Goal: Book appointment/travel/reservation

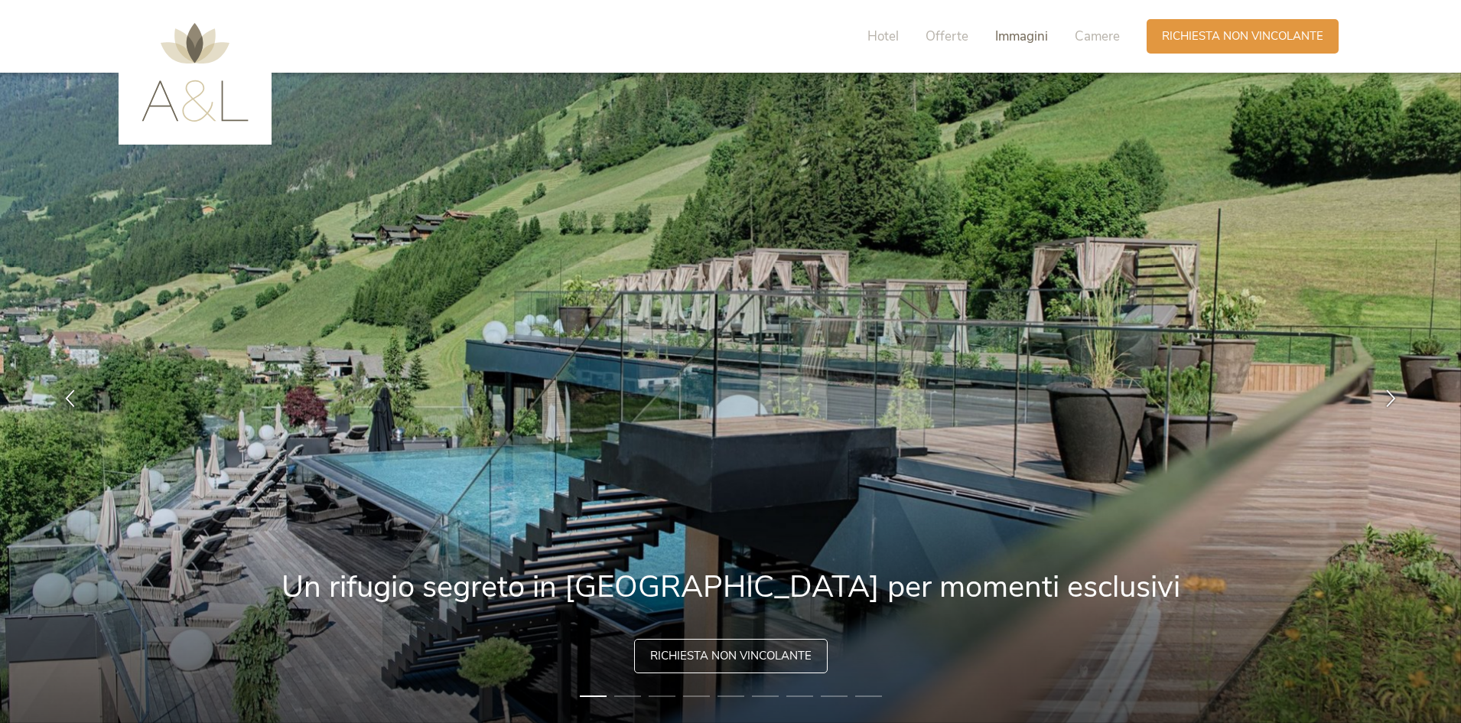
click at [1018, 38] on span "Immagini" at bounding box center [1021, 37] width 53 height 18
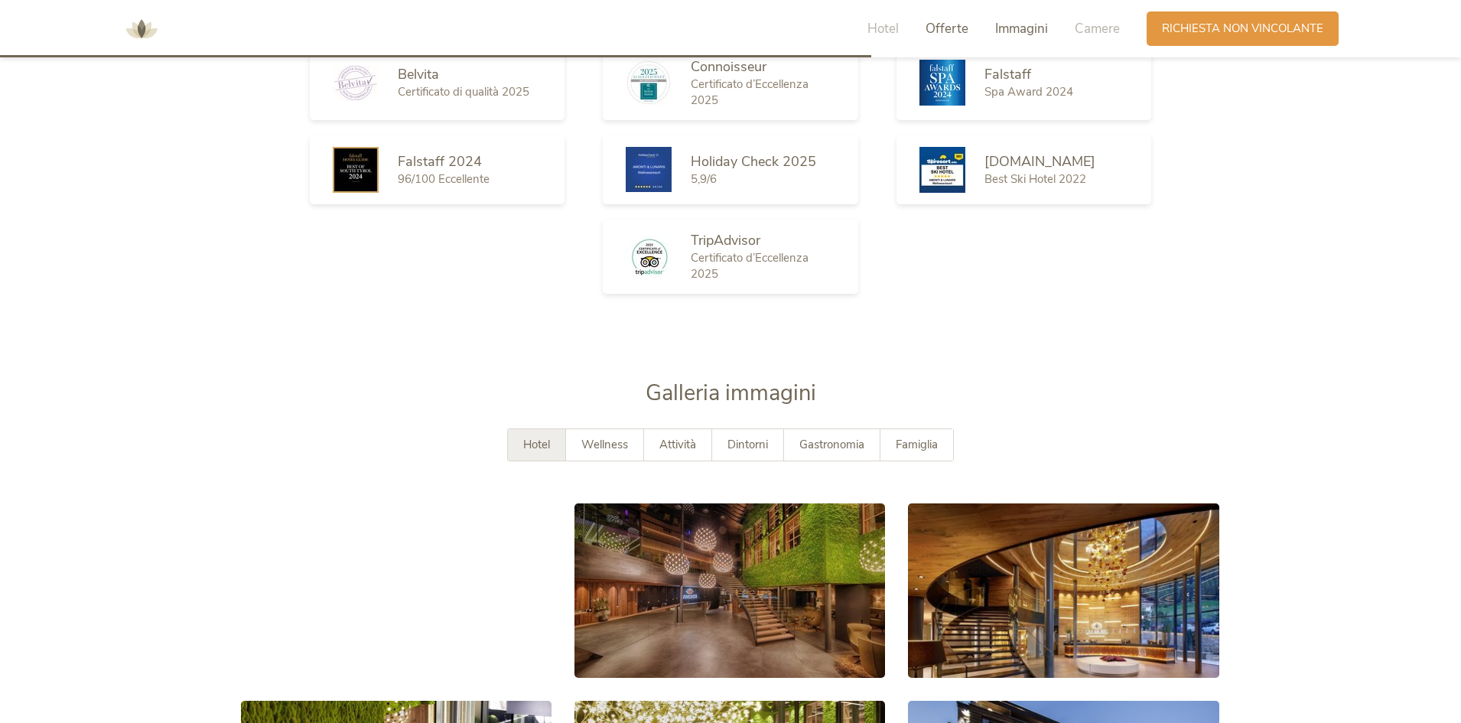
scroll to position [2823, 0]
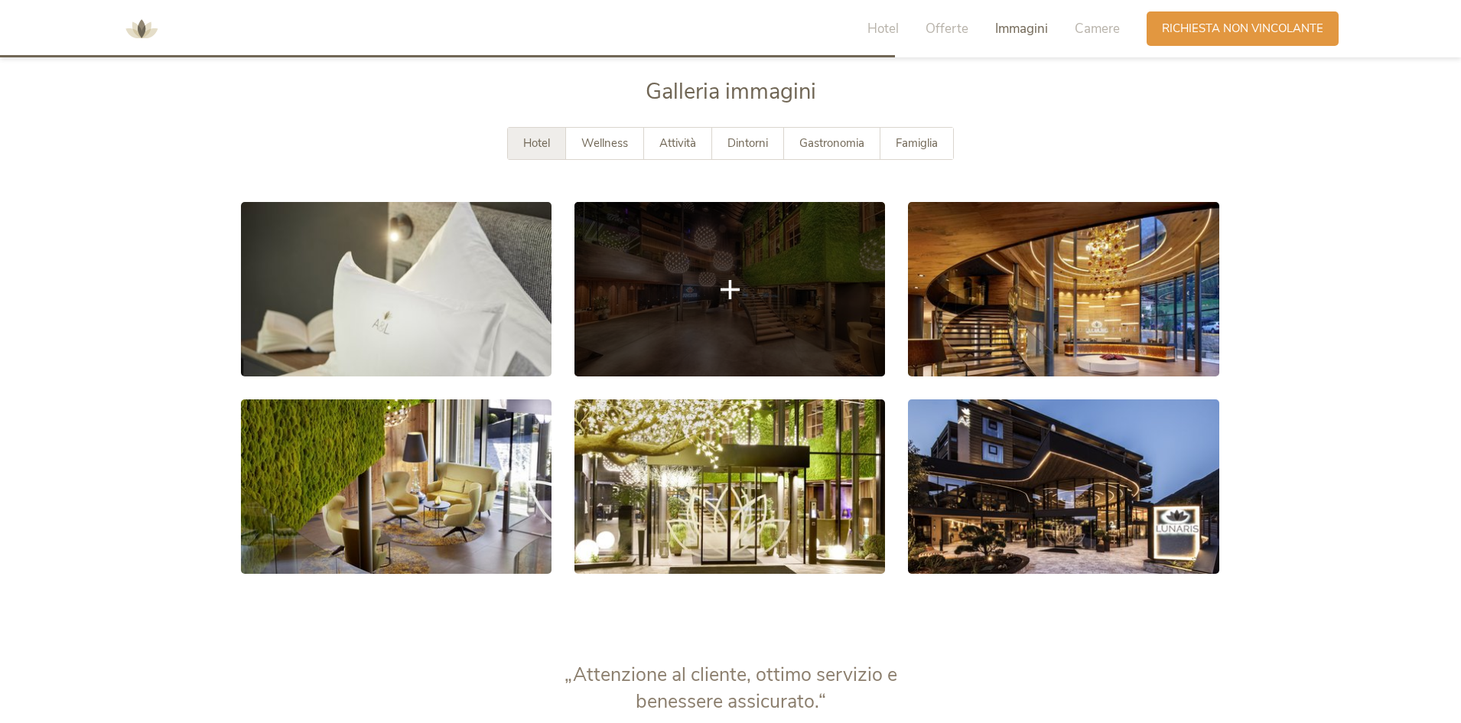
click at [823, 286] on link at bounding box center [730, 289] width 311 height 174
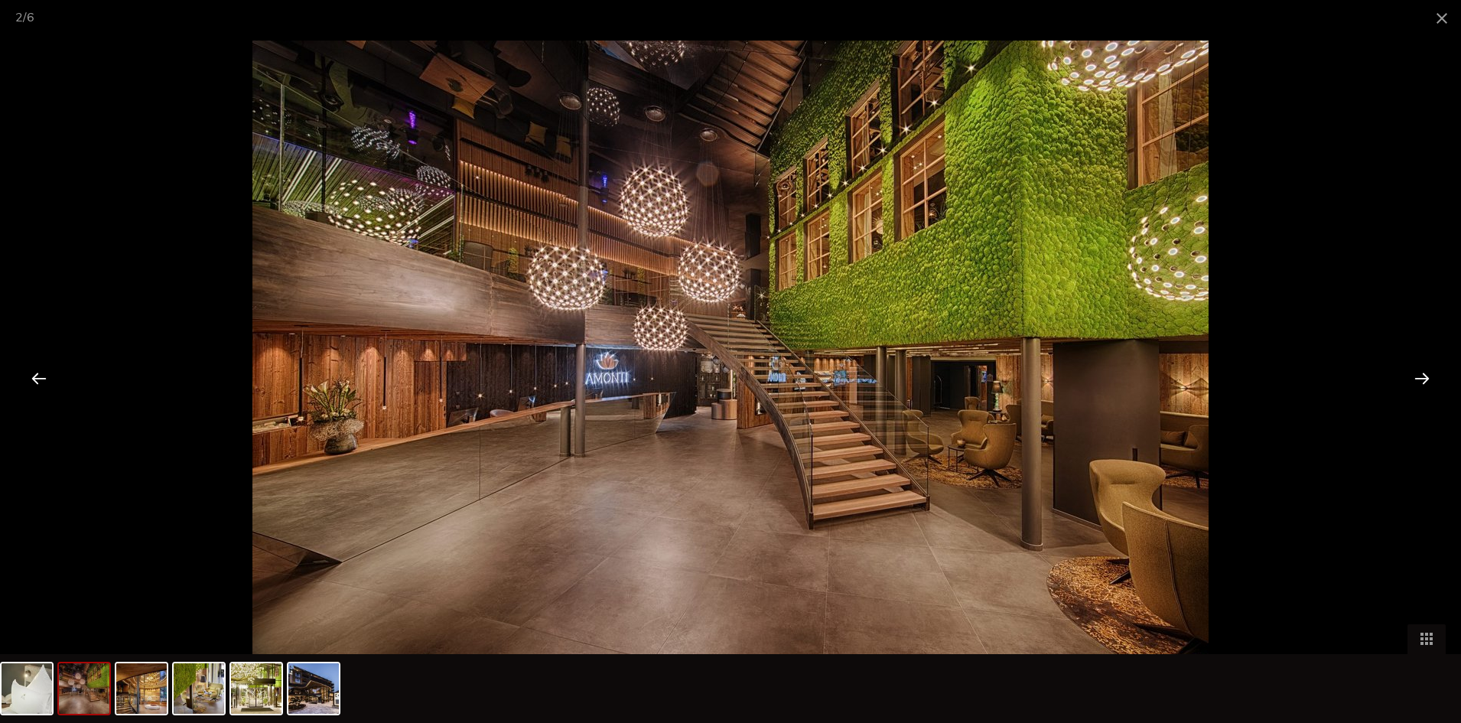
click at [1414, 383] on div at bounding box center [1422, 377] width 47 height 47
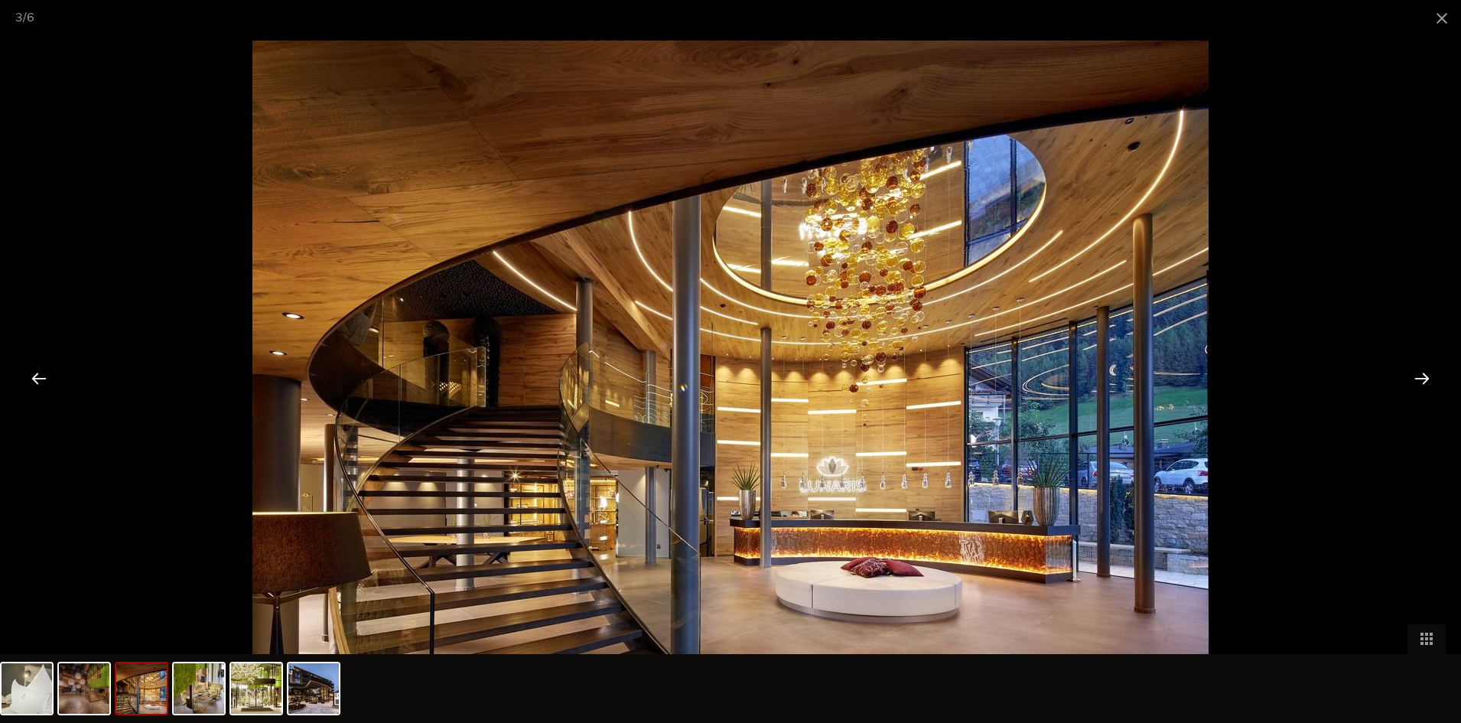
click at [1414, 383] on div at bounding box center [1422, 377] width 47 height 47
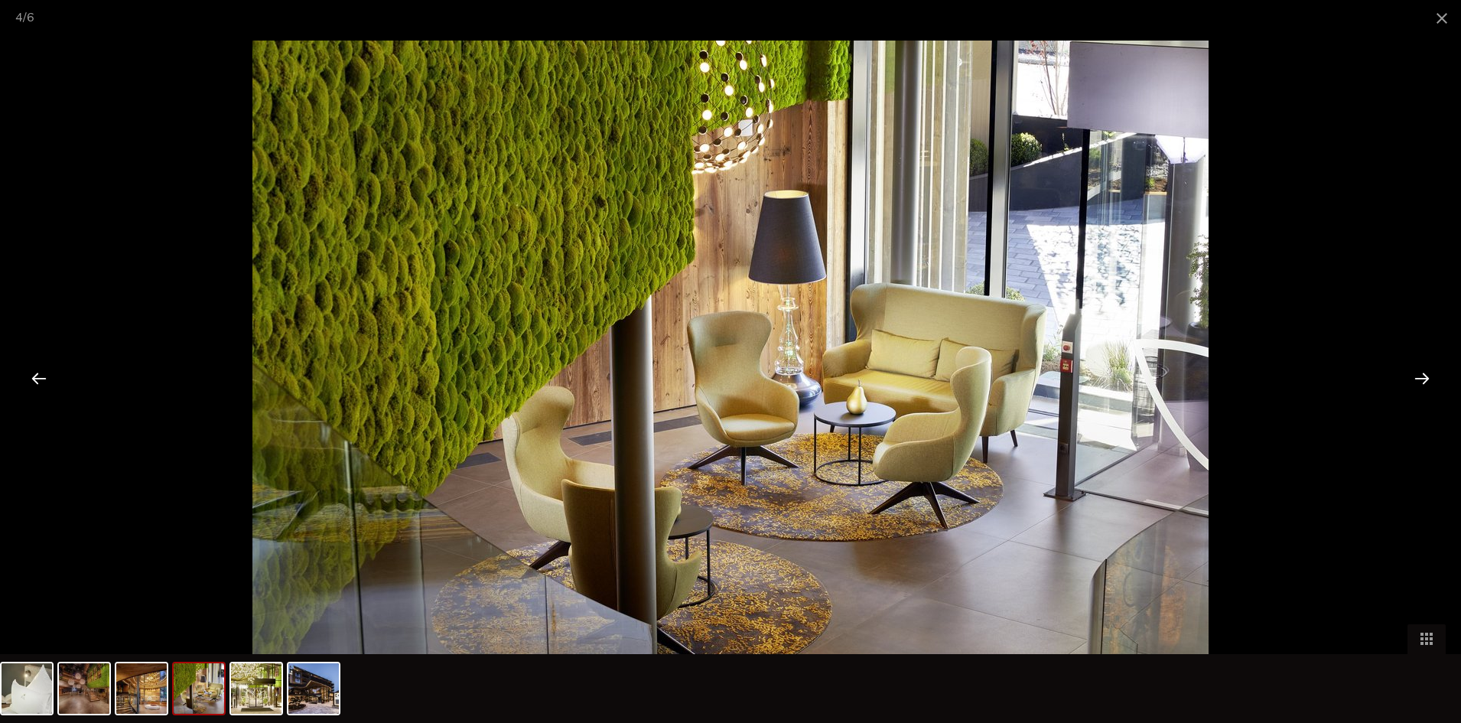
click at [1414, 383] on div at bounding box center [1422, 377] width 47 height 47
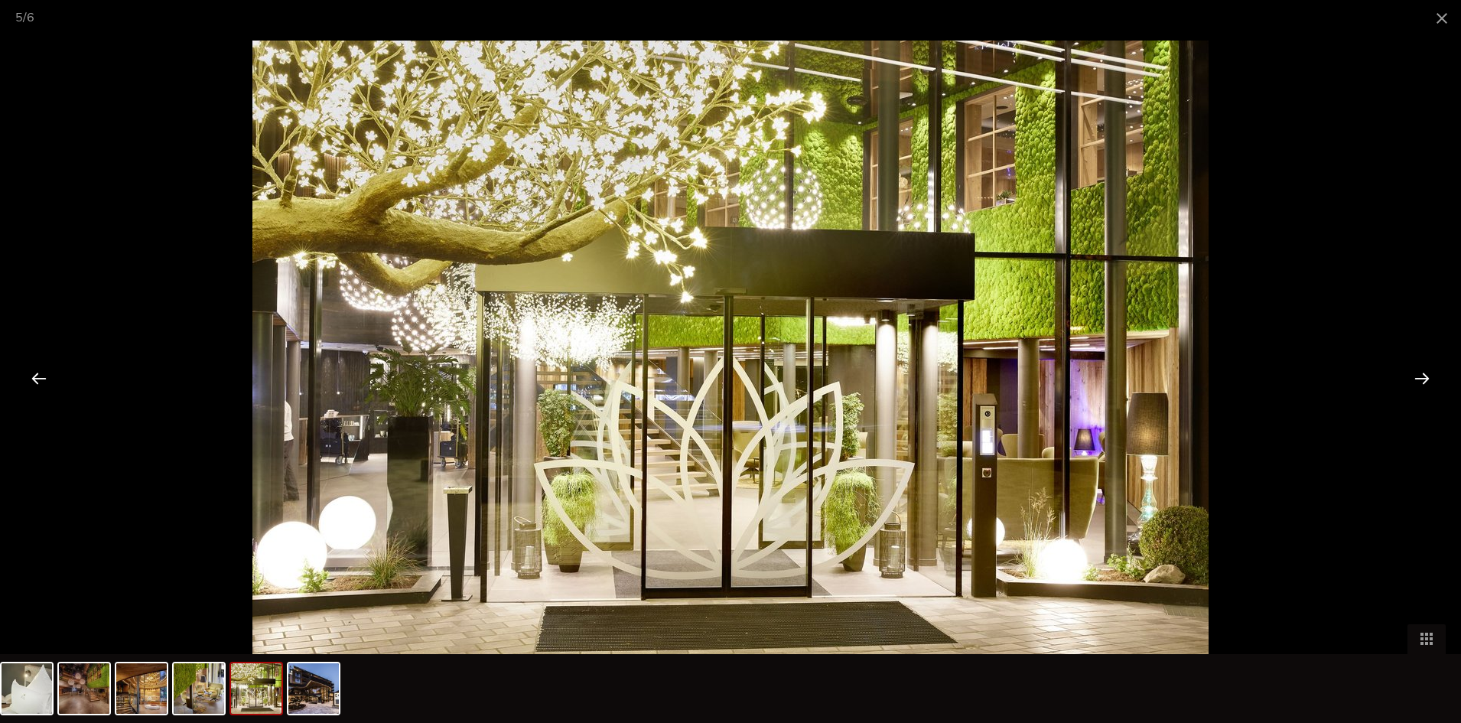
click at [1414, 383] on div at bounding box center [1422, 377] width 47 height 47
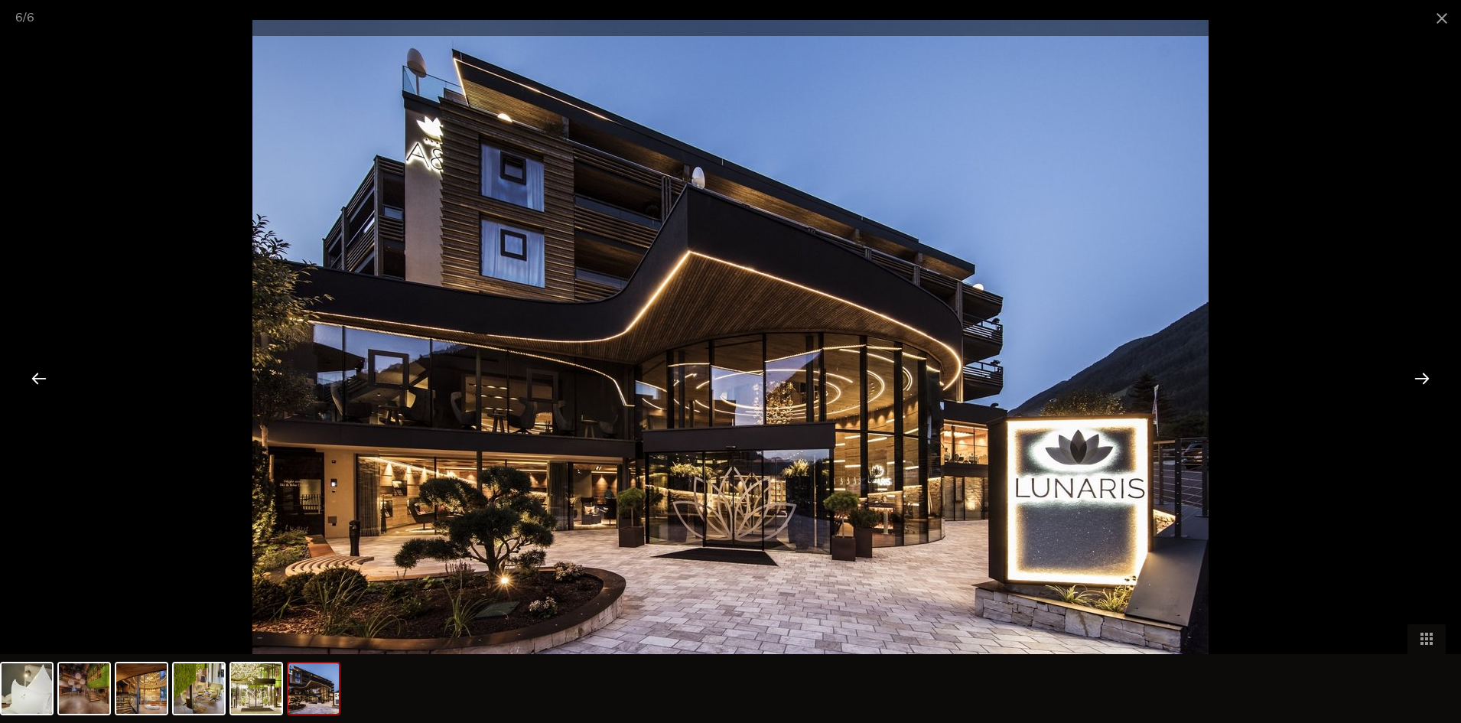
click at [1414, 383] on div at bounding box center [1422, 377] width 47 height 47
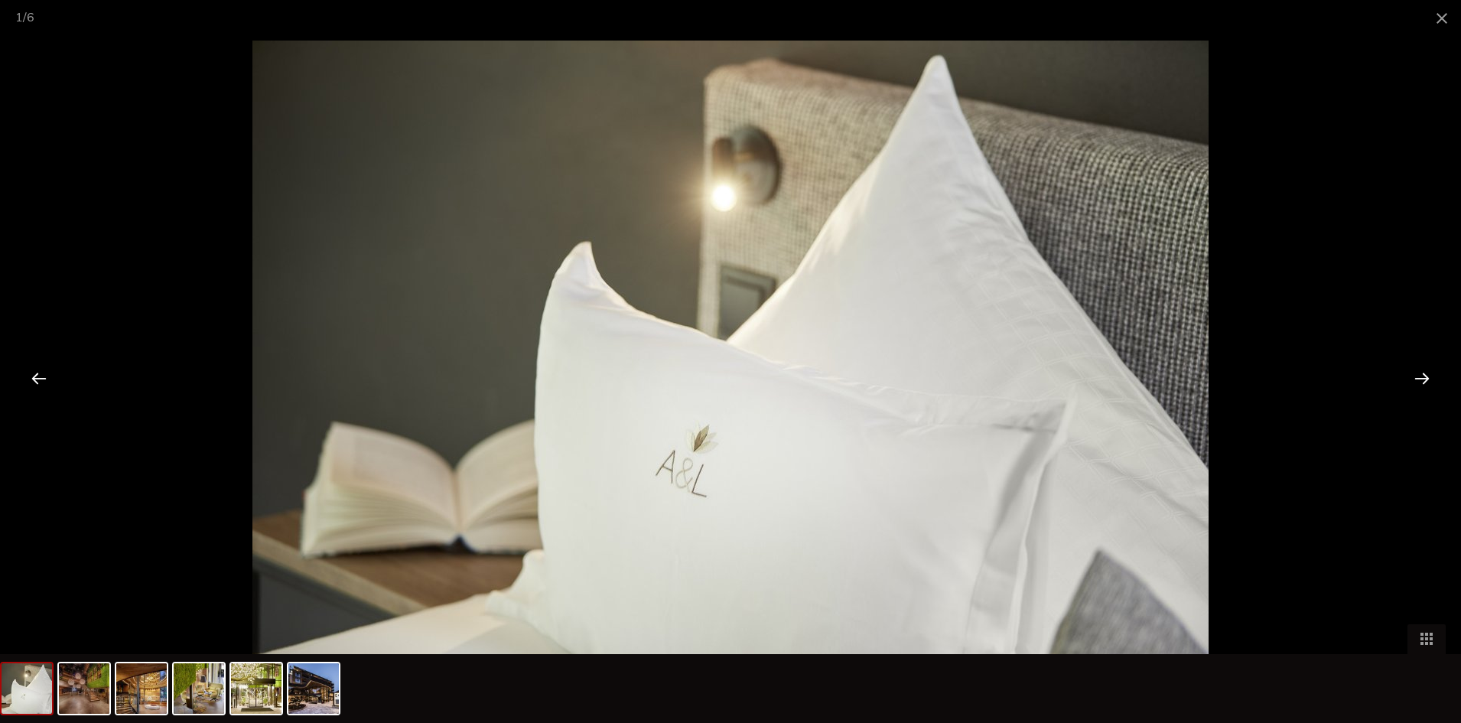
click at [1414, 383] on div at bounding box center [1422, 377] width 47 height 47
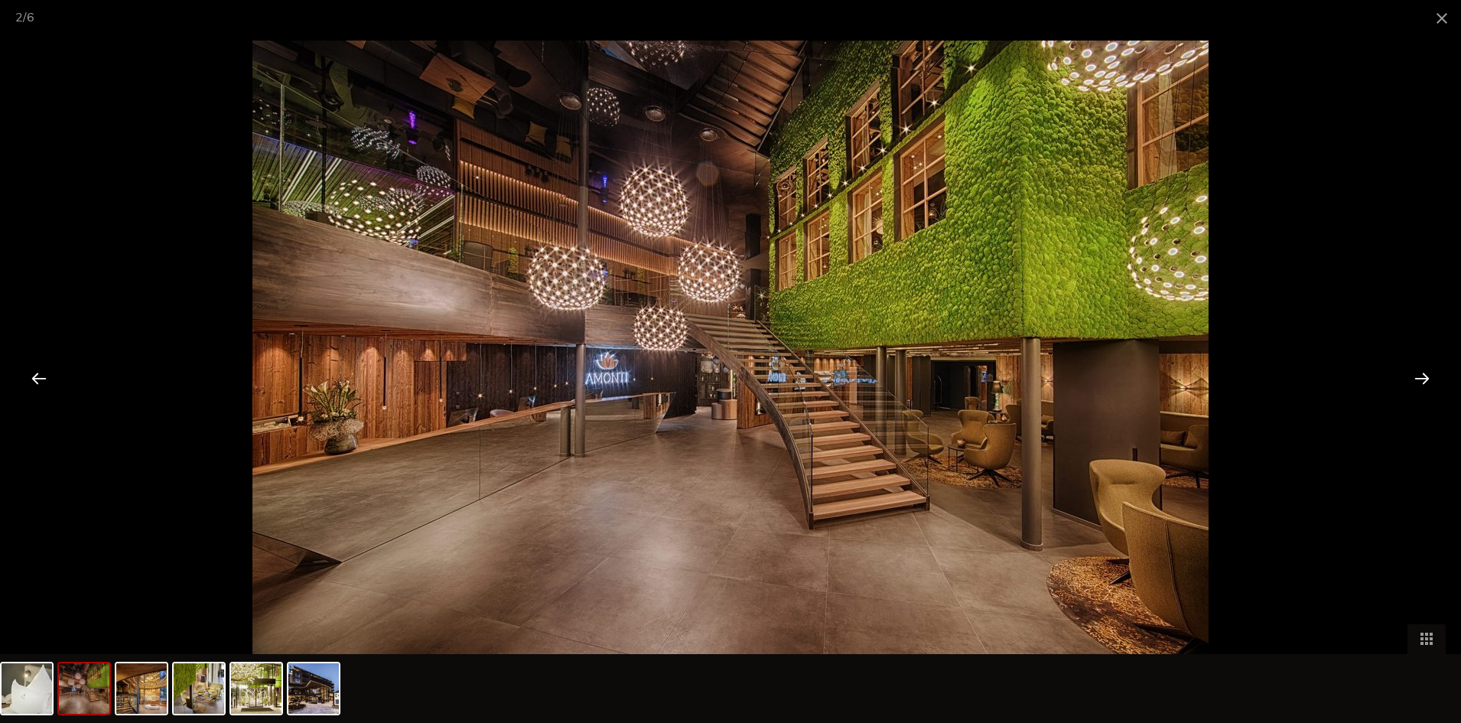
click at [1414, 383] on div at bounding box center [1422, 377] width 47 height 47
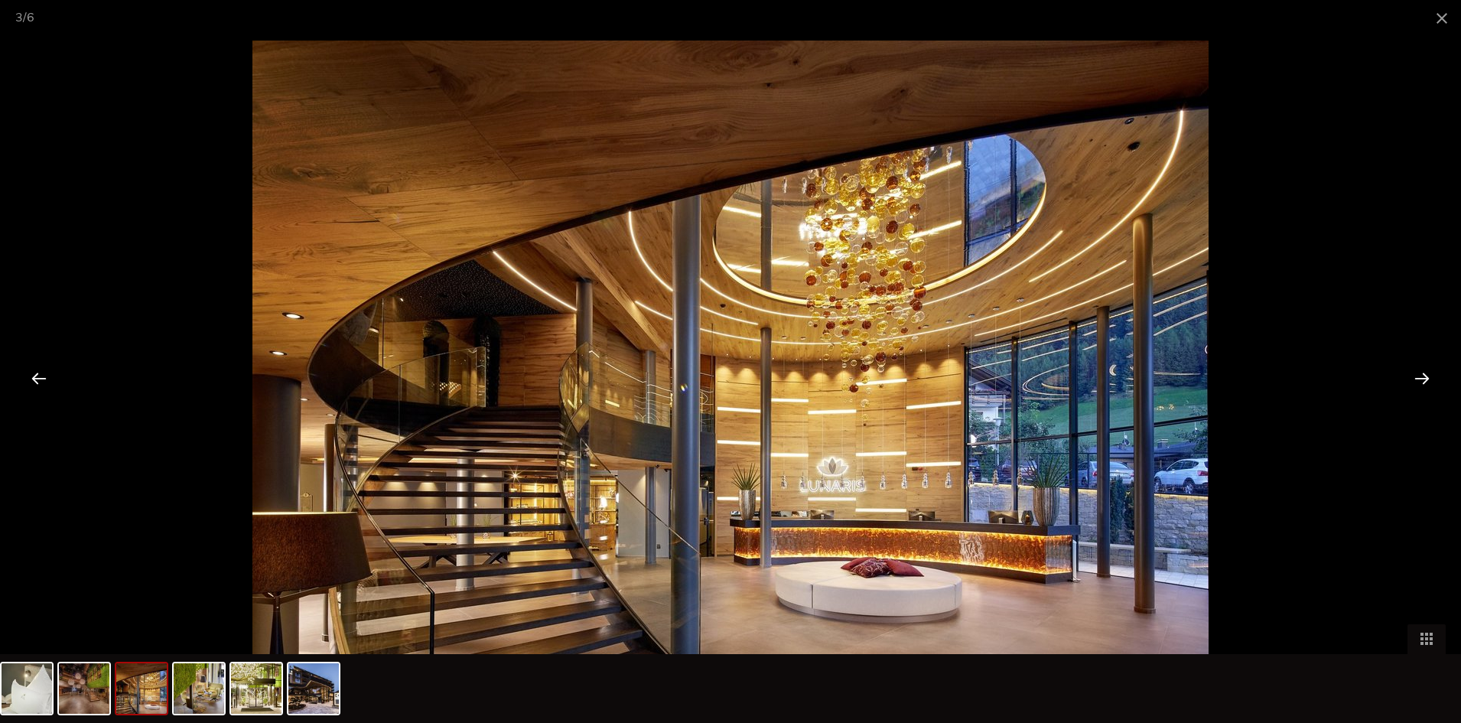
click at [1414, 383] on div at bounding box center [1422, 377] width 47 height 47
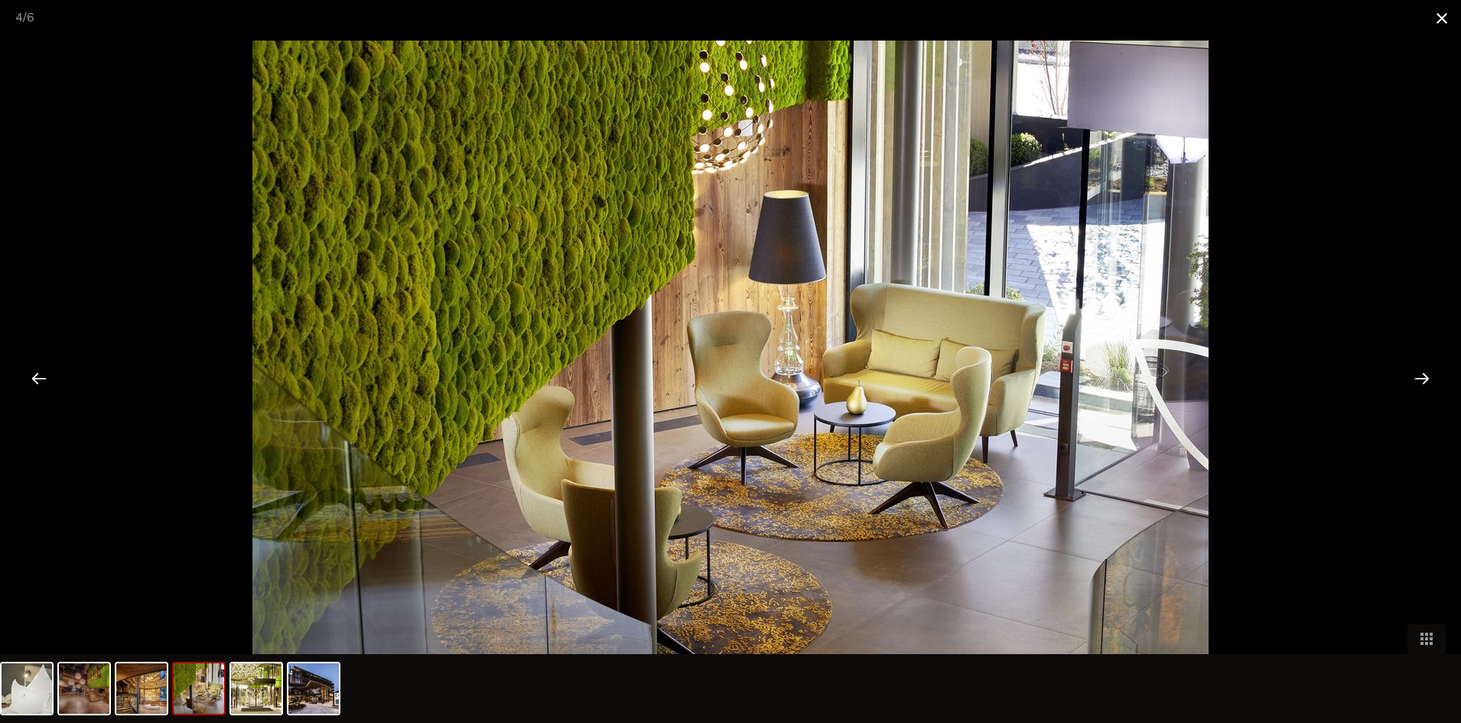
click at [1438, 19] on span at bounding box center [1442, 18] width 38 height 36
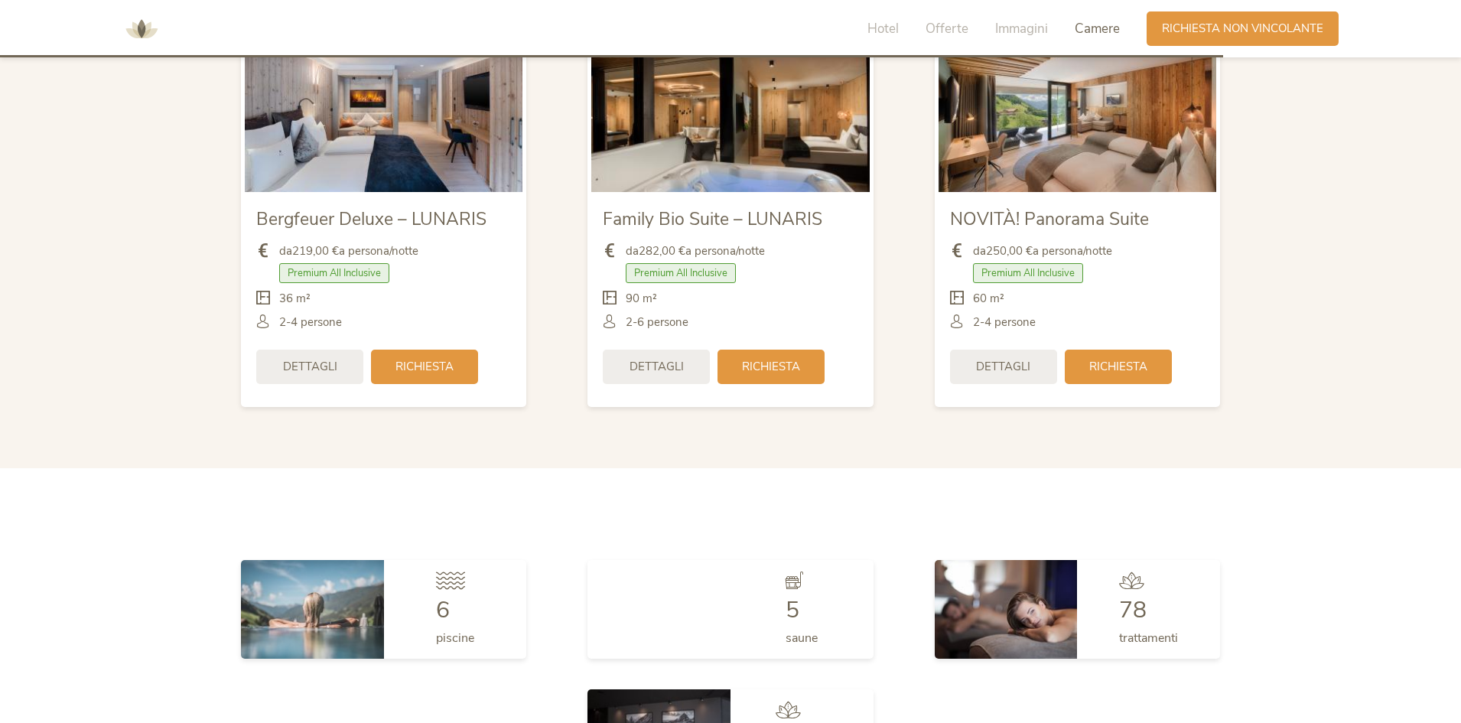
scroll to position [4047, 0]
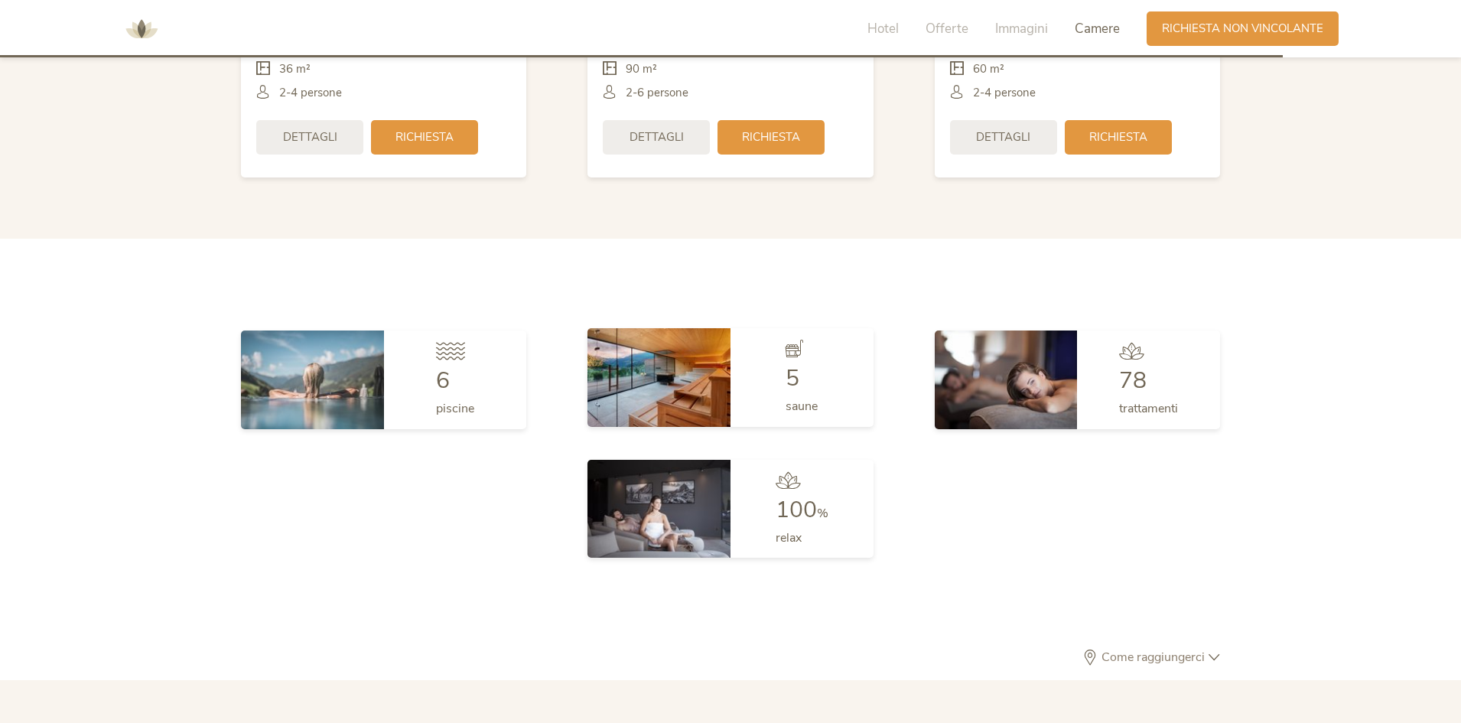
click at [672, 395] on img at bounding box center [659, 377] width 143 height 98
click at [793, 404] on span "saune" at bounding box center [802, 406] width 32 height 17
click at [688, 396] on img at bounding box center [659, 377] width 143 height 98
click at [687, 396] on img at bounding box center [659, 377] width 143 height 98
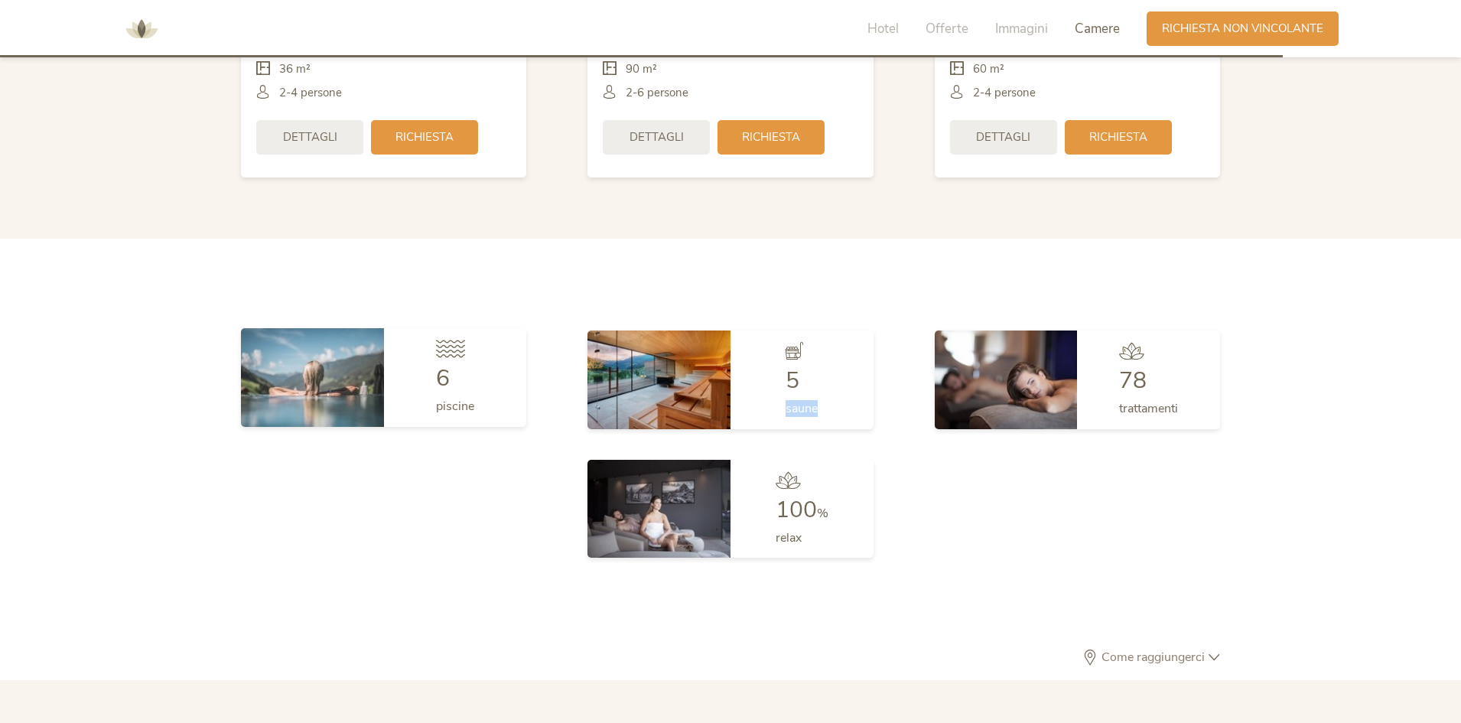
click at [298, 401] on img at bounding box center [312, 377] width 143 height 98
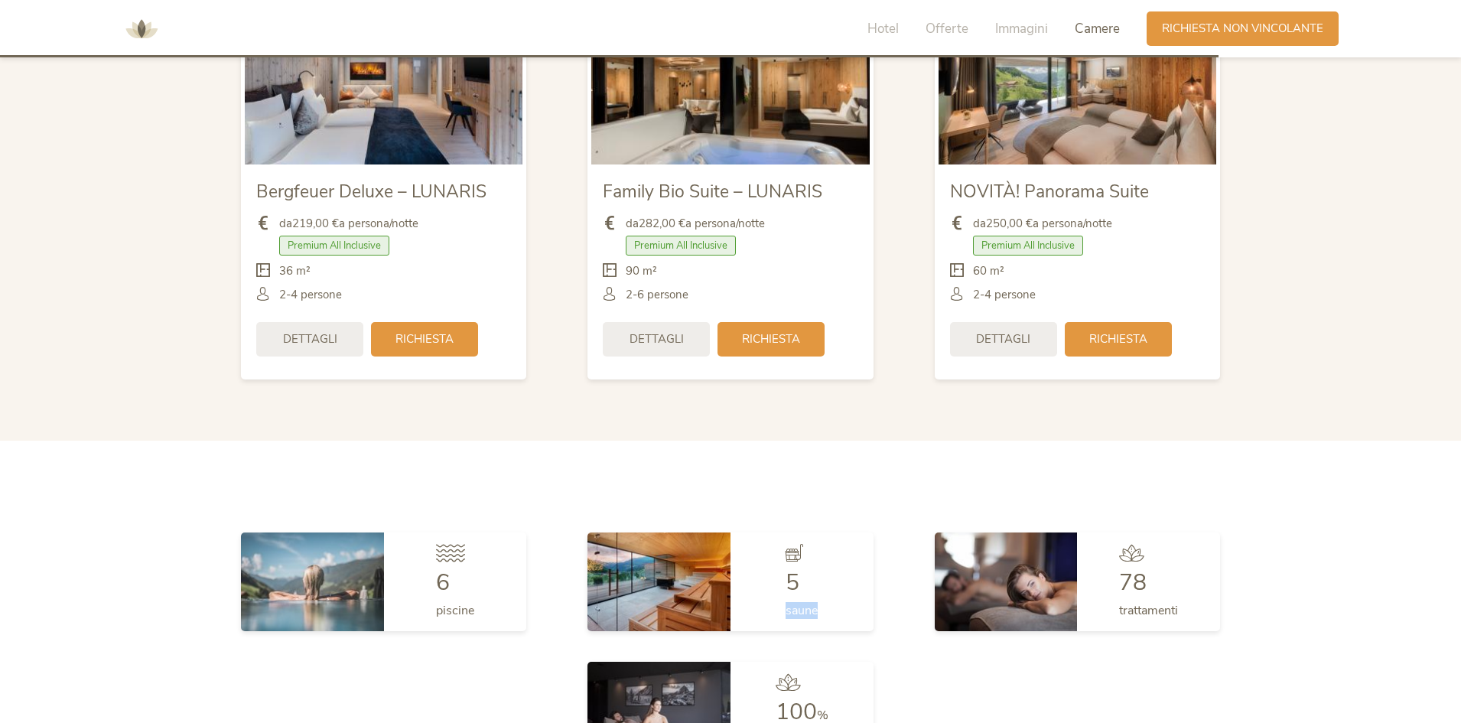
scroll to position [3845, 0]
click at [430, 578] on div "6 piscine" at bounding box center [455, 580] width 143 height 98
click at [672, 598] on img at bounding box center [659, 580] width 143 height 98
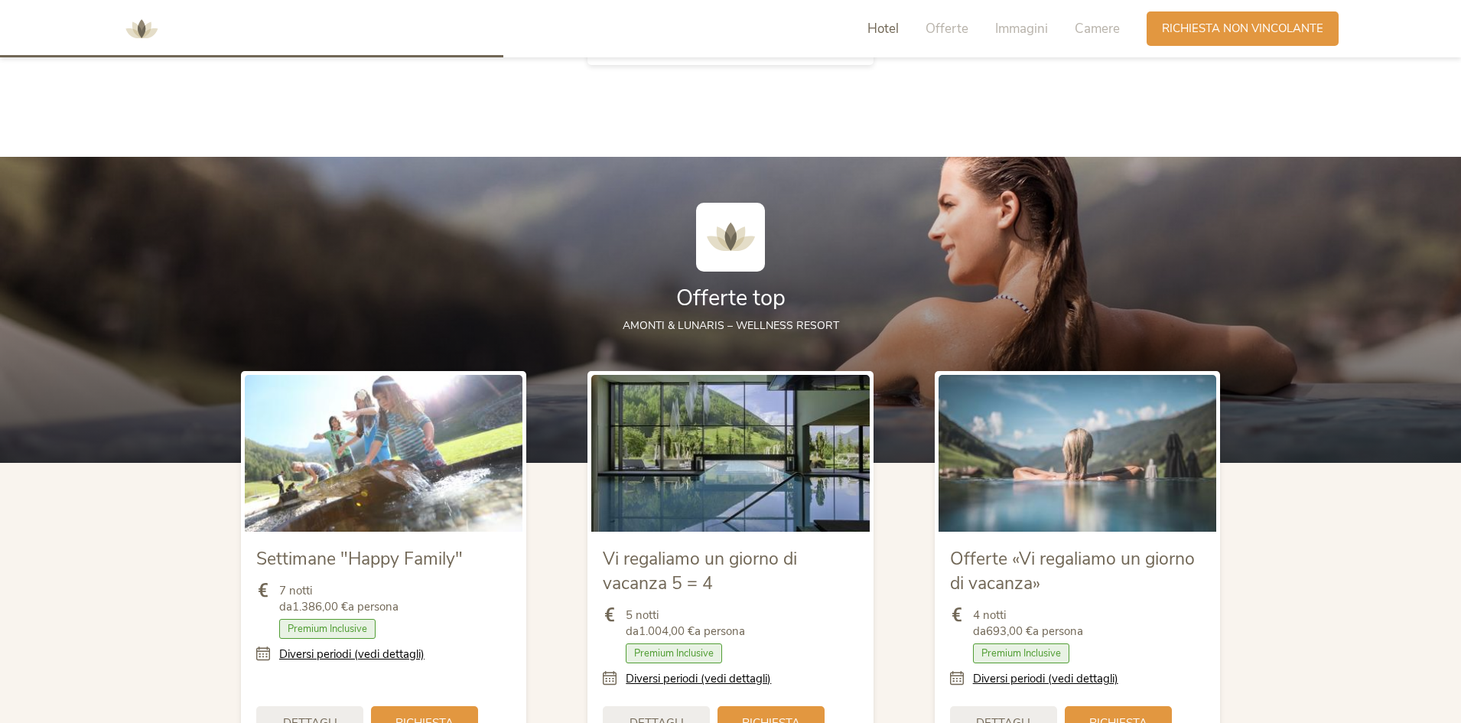
scroll to position [1702, 0]
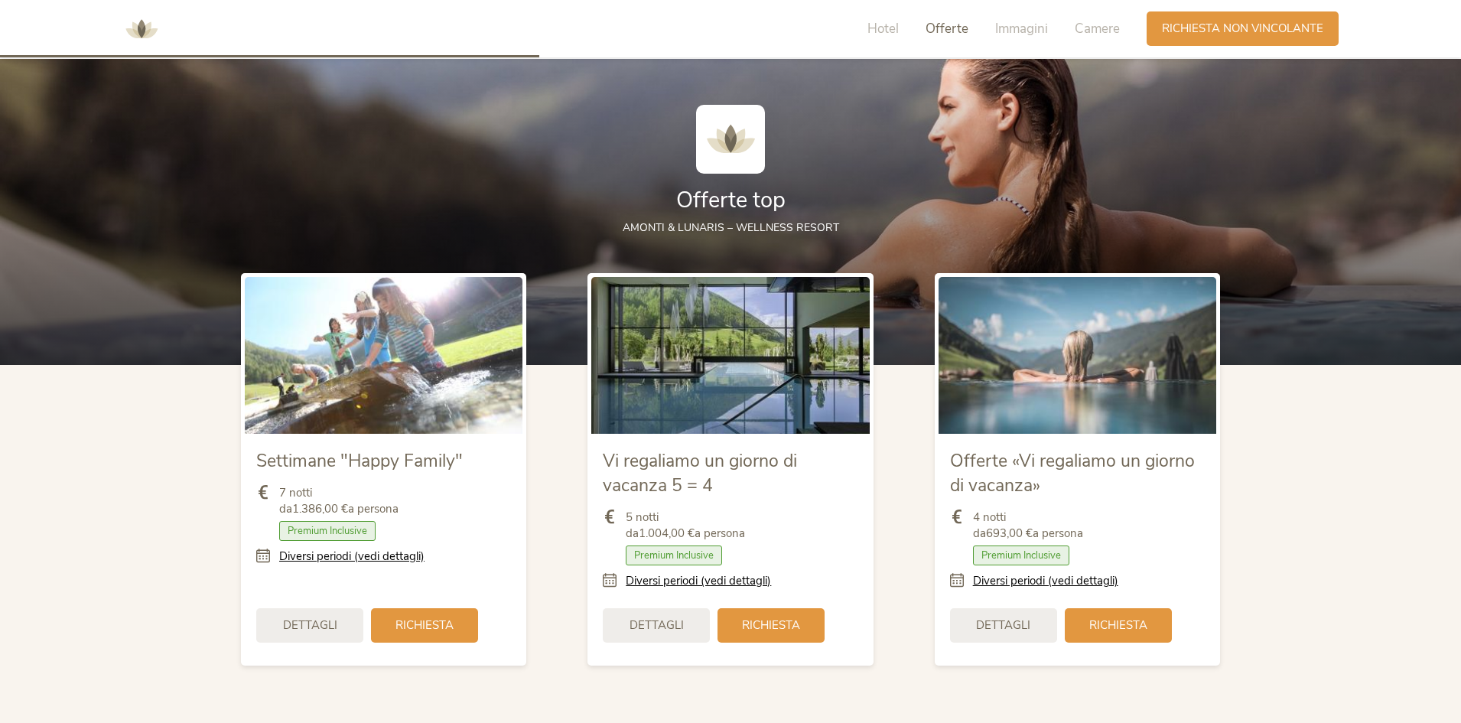
click at [343, 532] on span "Premium Inclusive" at bounding box center [327, 531] width 96 height 20
click at [409, 628] on span "Richiesta" at bounding box center [425, 624] width 58 height 16
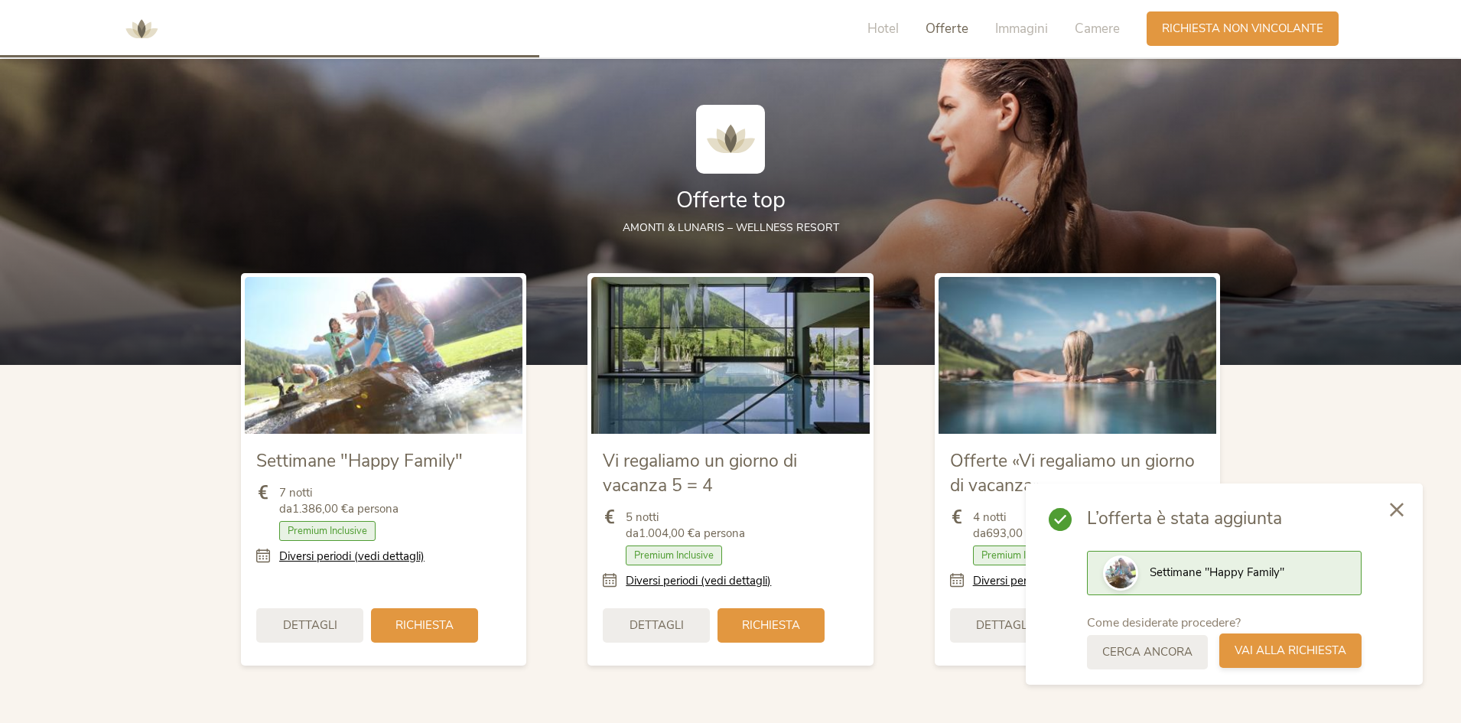
click at [1285, 650] on span "Vai alla richiesta" at bounding box center [1291, 651] width 112 height 16
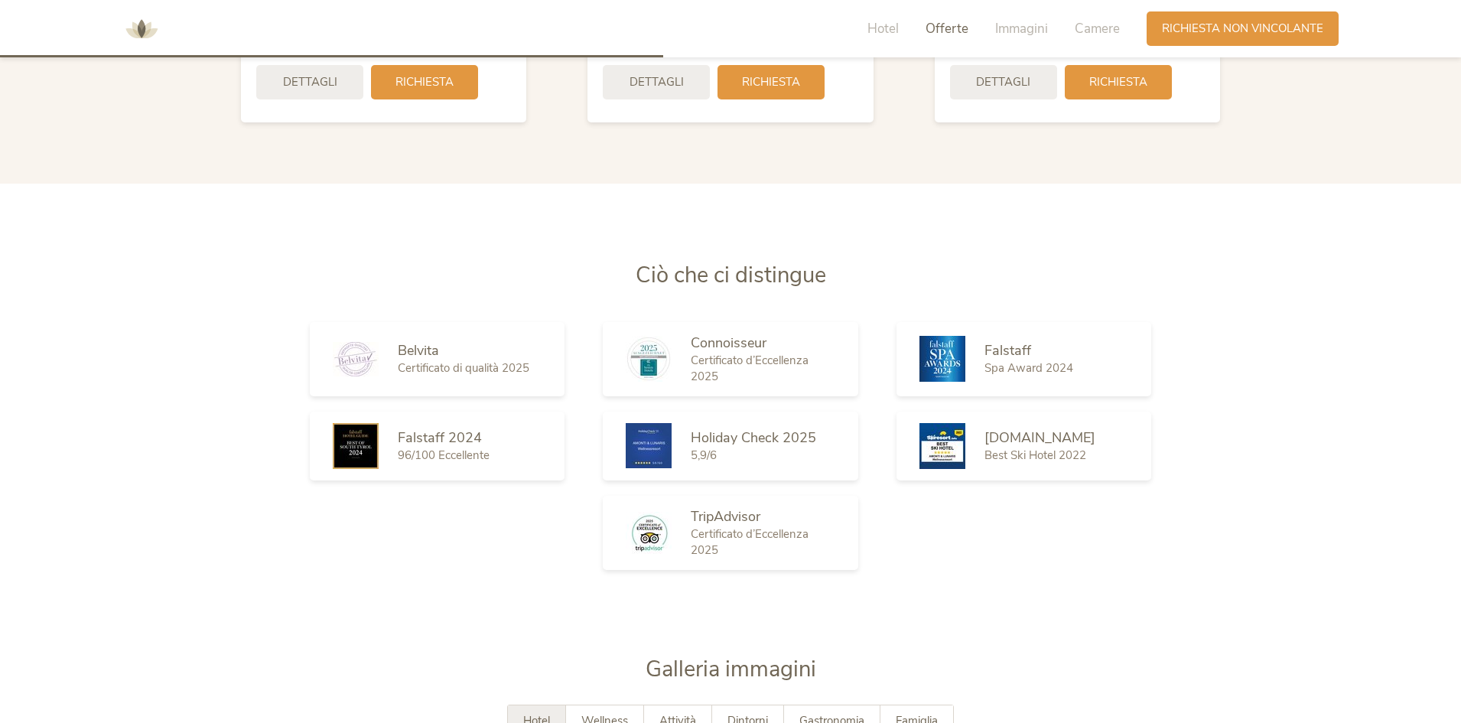
scroll to position [2085, 0]
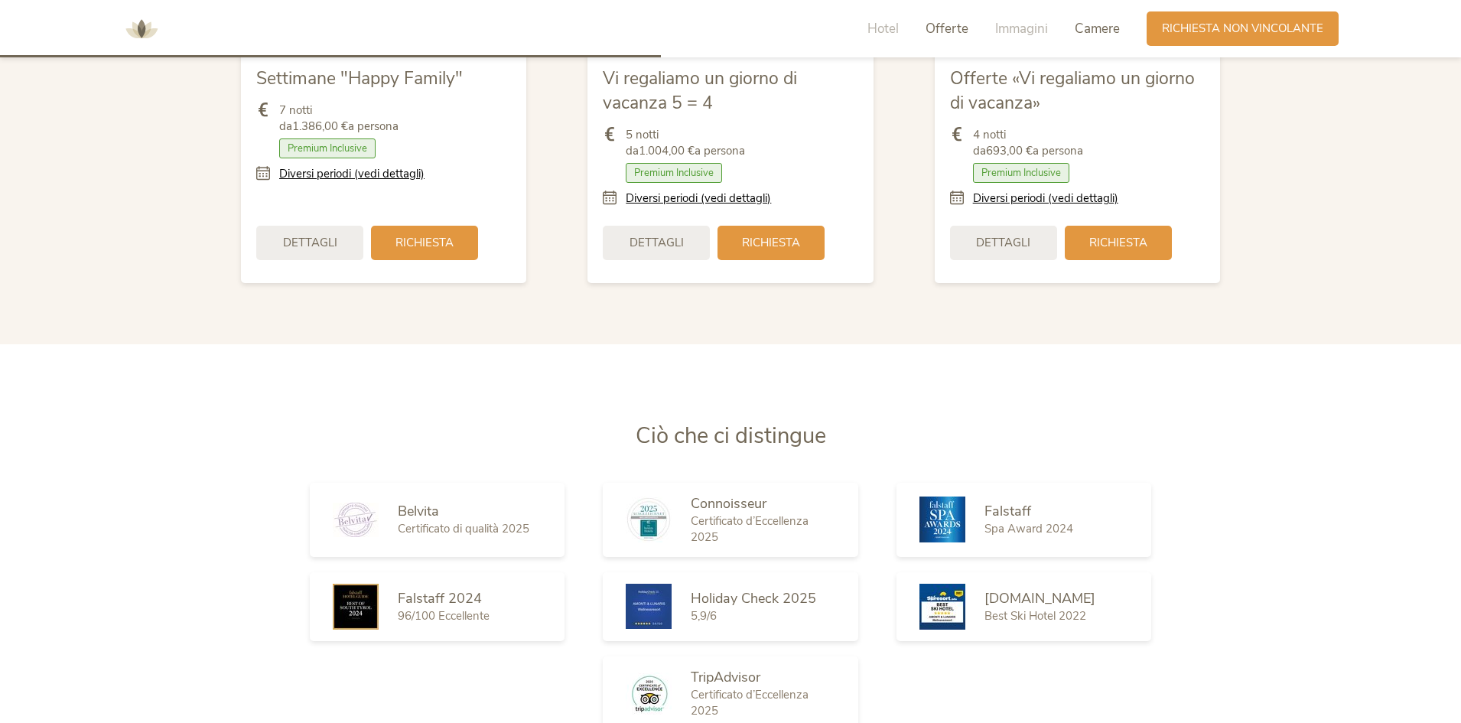
click at [1092, 25] on span "Camere" at bounding box center [1097, 29] width 45 height 18
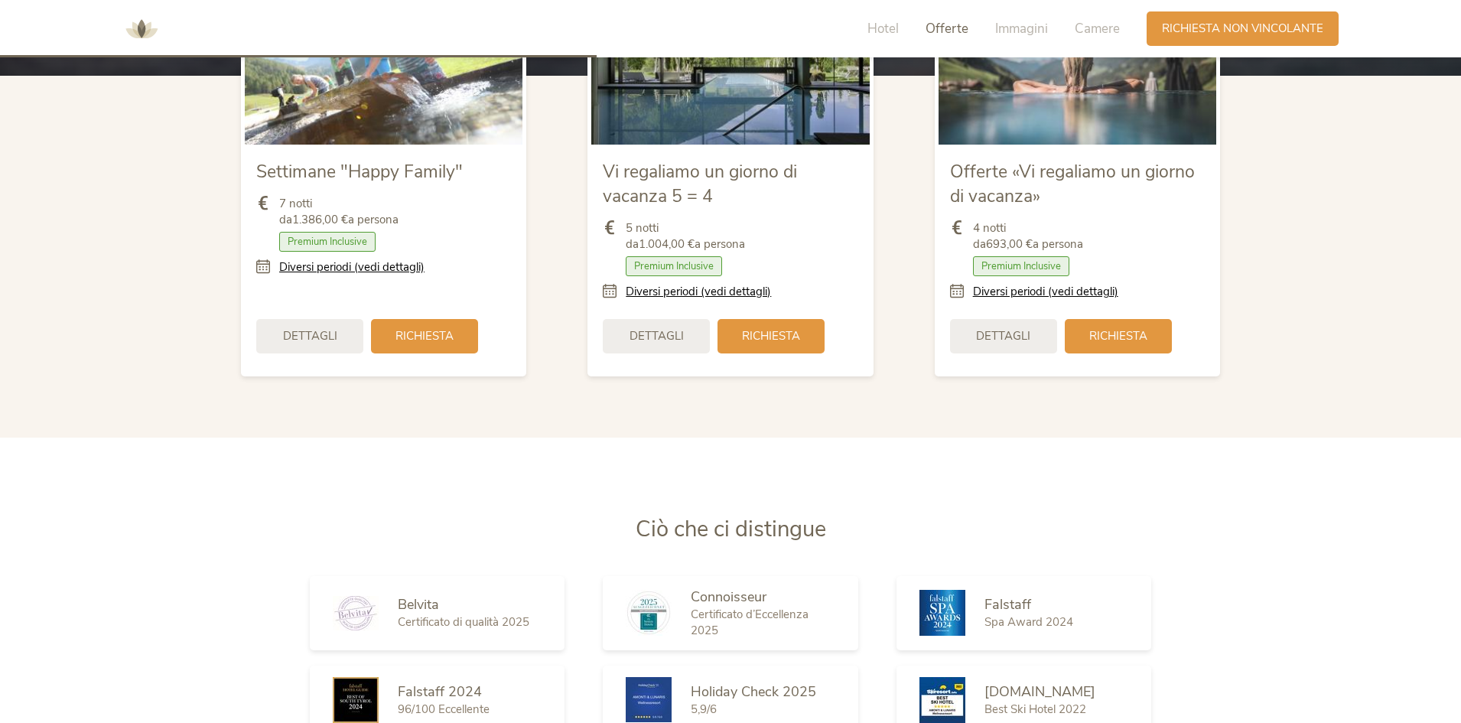
scroll to position [1826, 0]
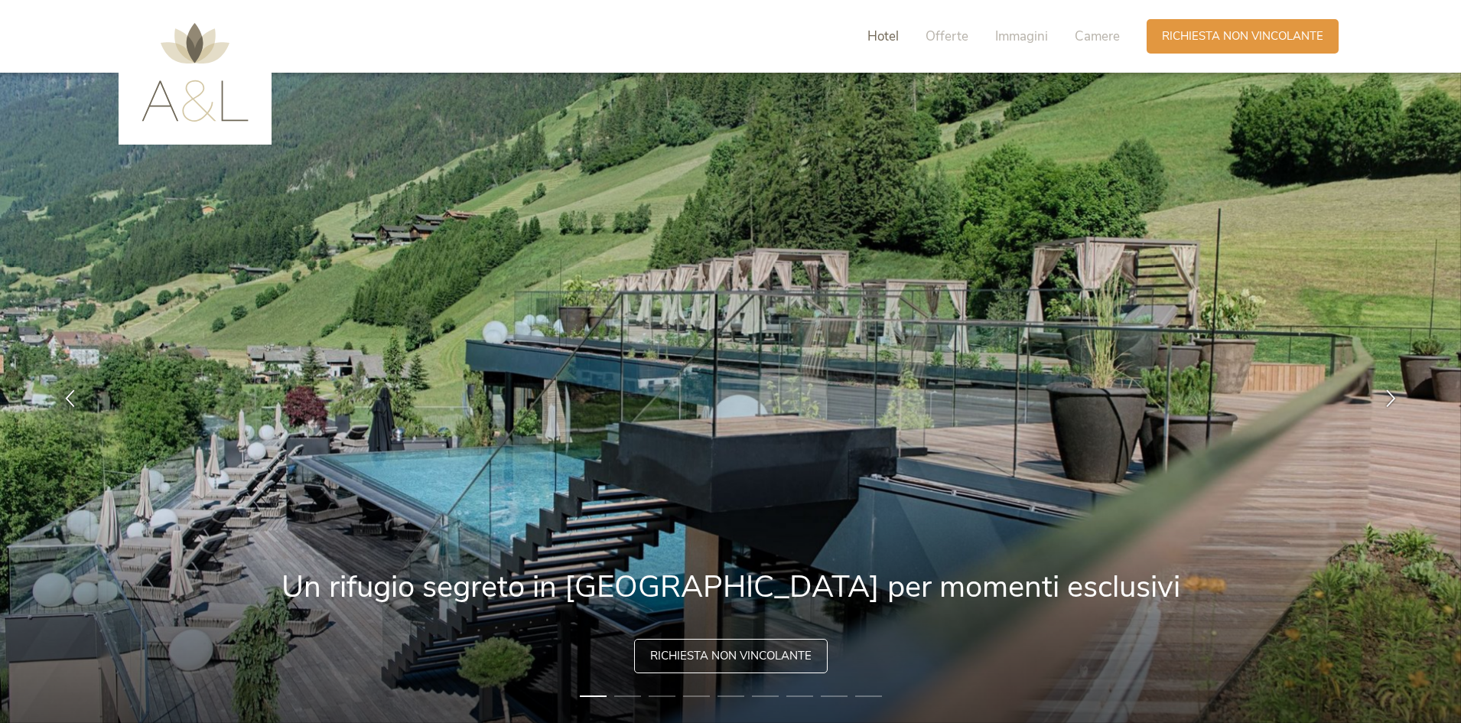
click at [870, 37] on span "Hotel" at bounding box center [883, 37] width 31 height 18
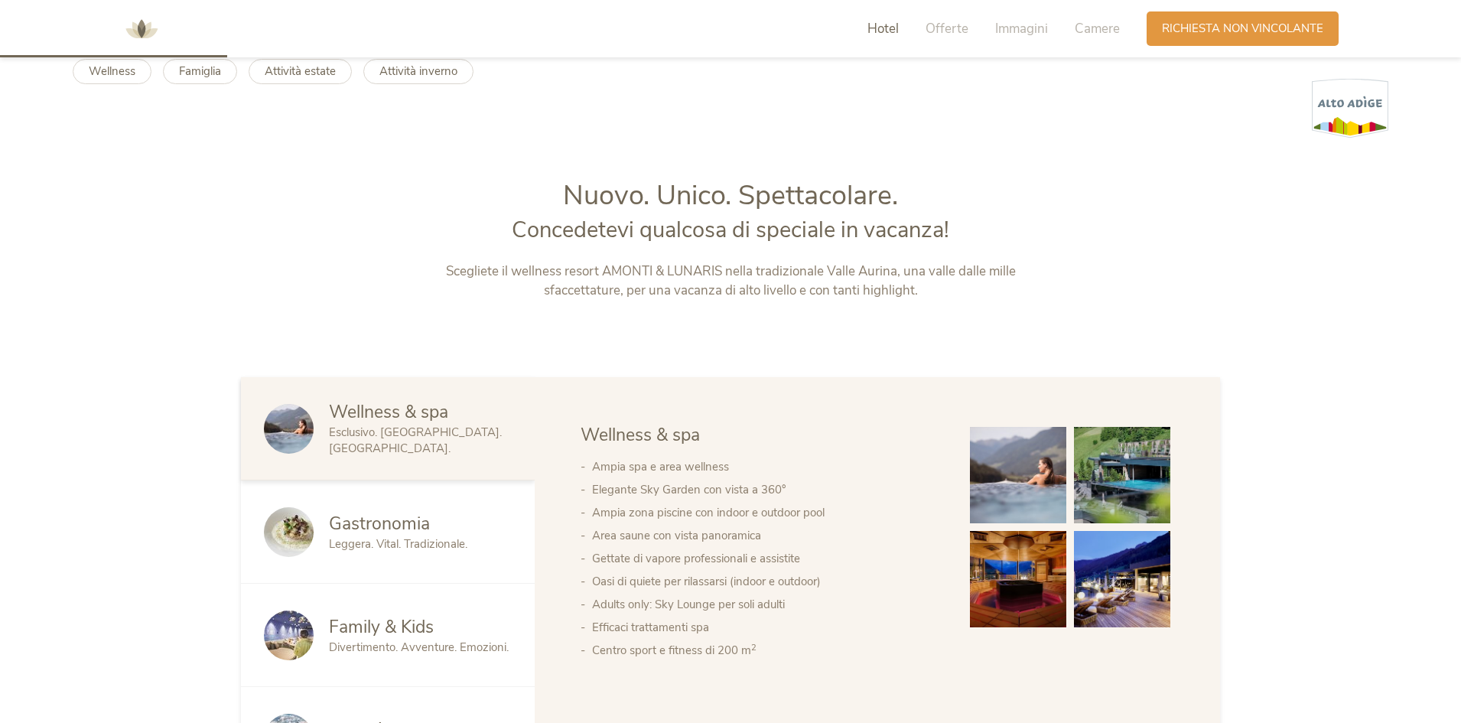
scroll to position [776, 0]
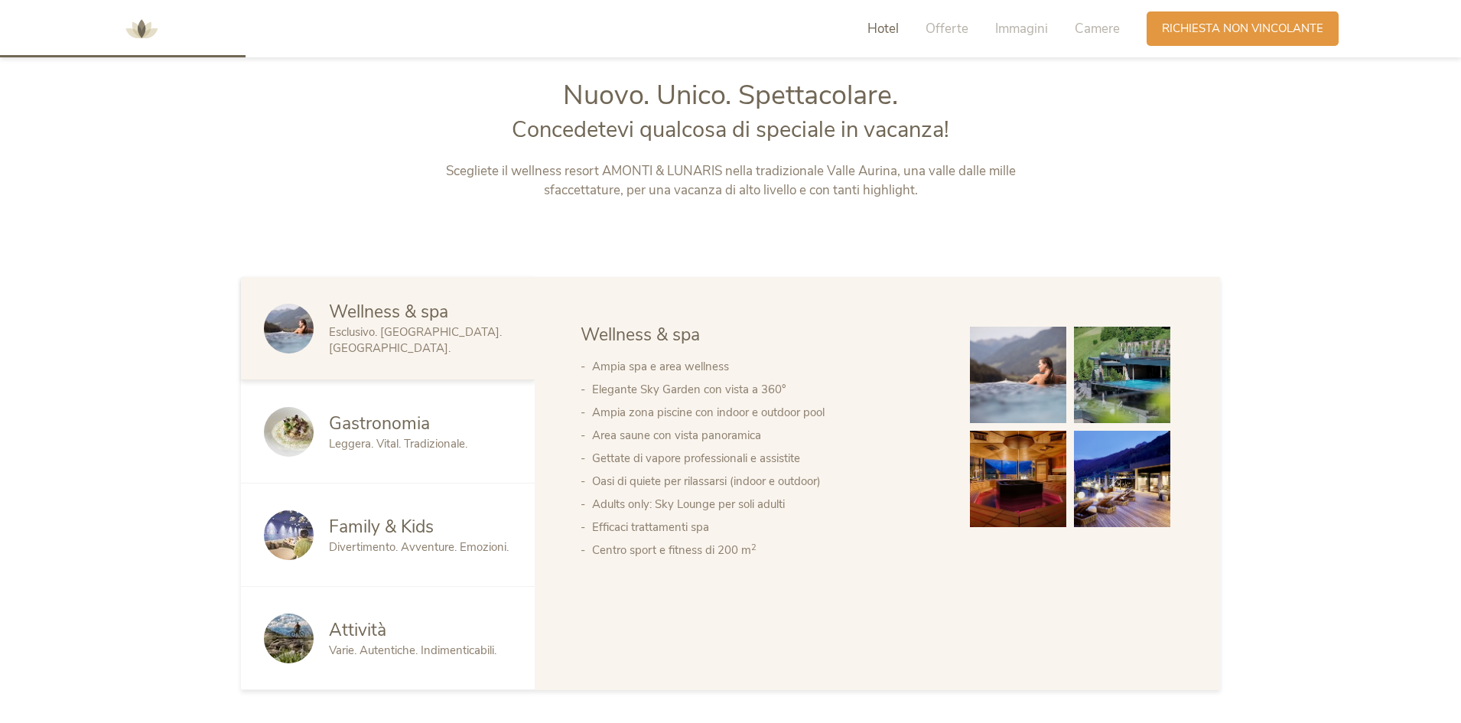
click at [389, 523] on span "Family & Kids" at bounding box center [381, 527] width 105 height 24
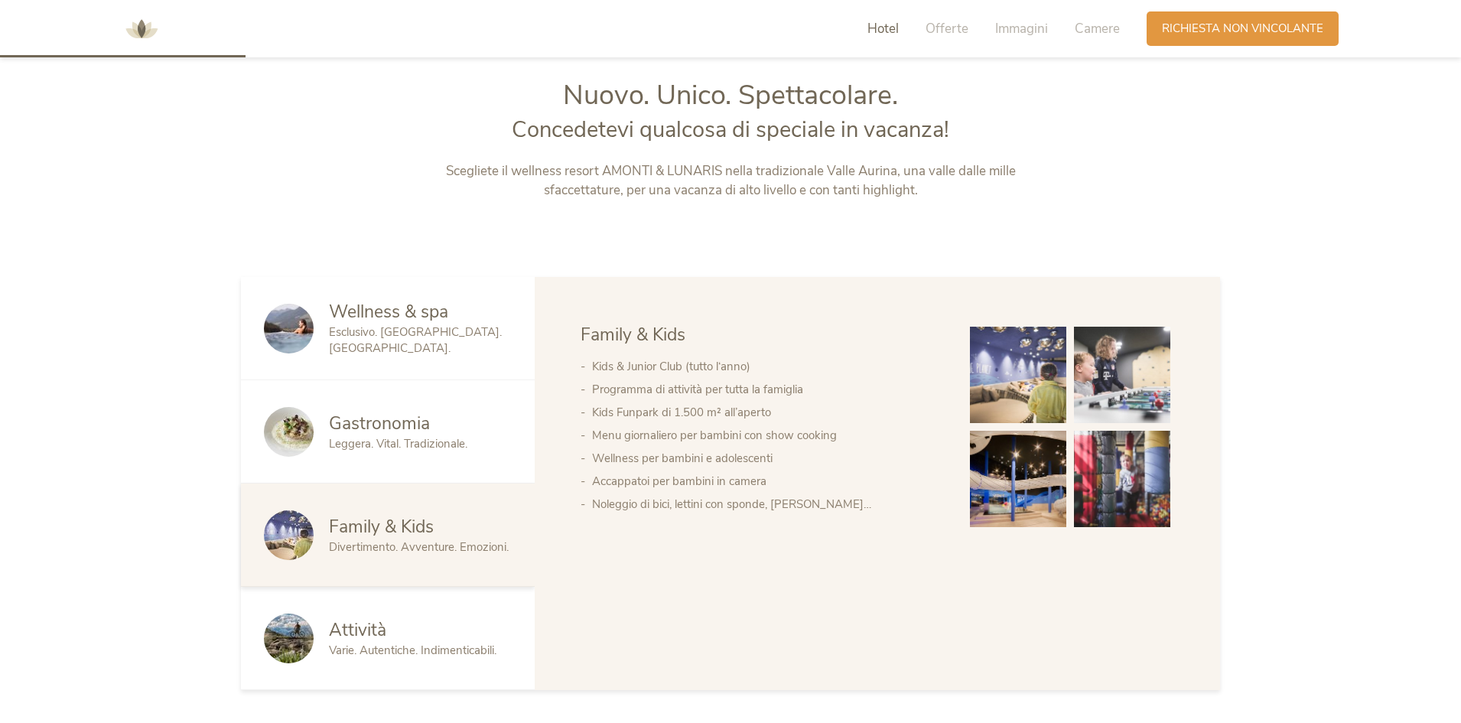
click at [1050, 466] on img at bounding box center [1018, 479] width 96 height 96
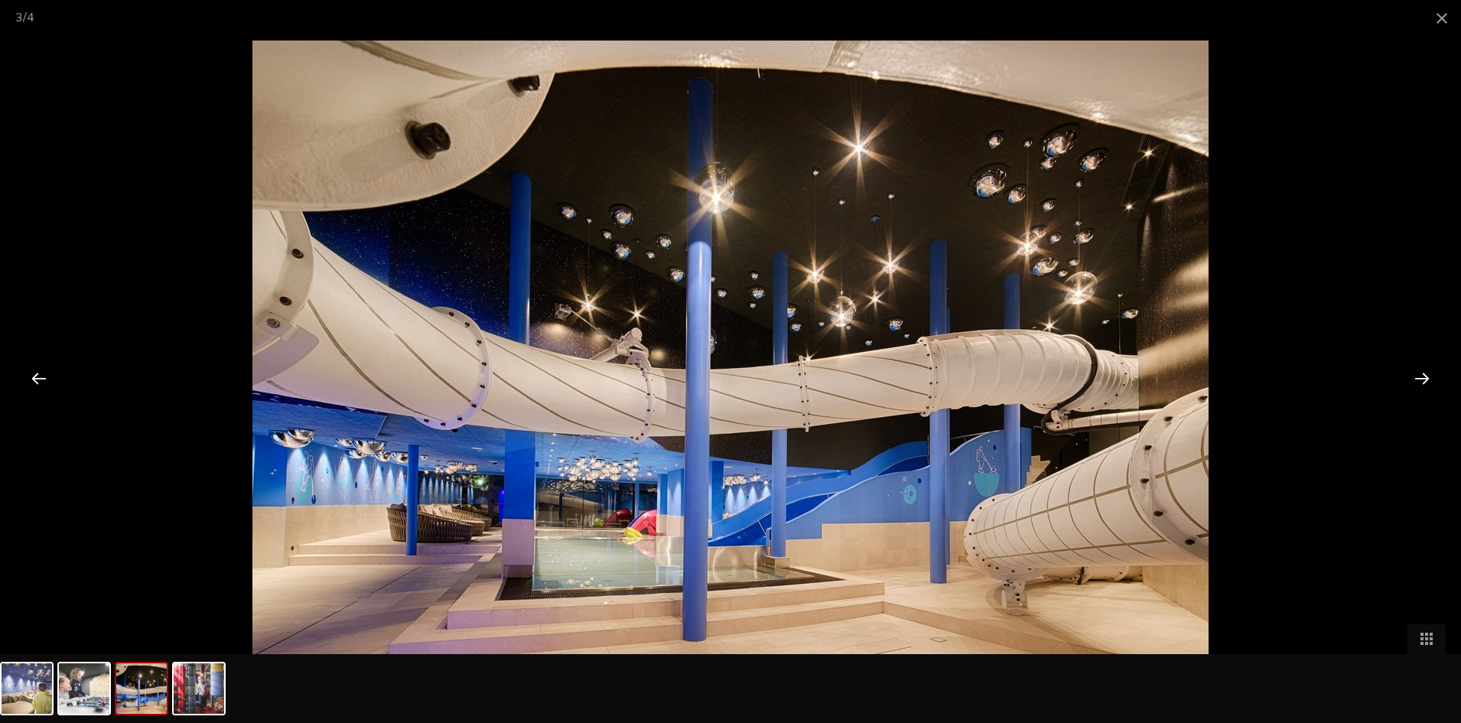
click at [1421, 377] on div at bounding box center [1422, 377] width 47 height 47
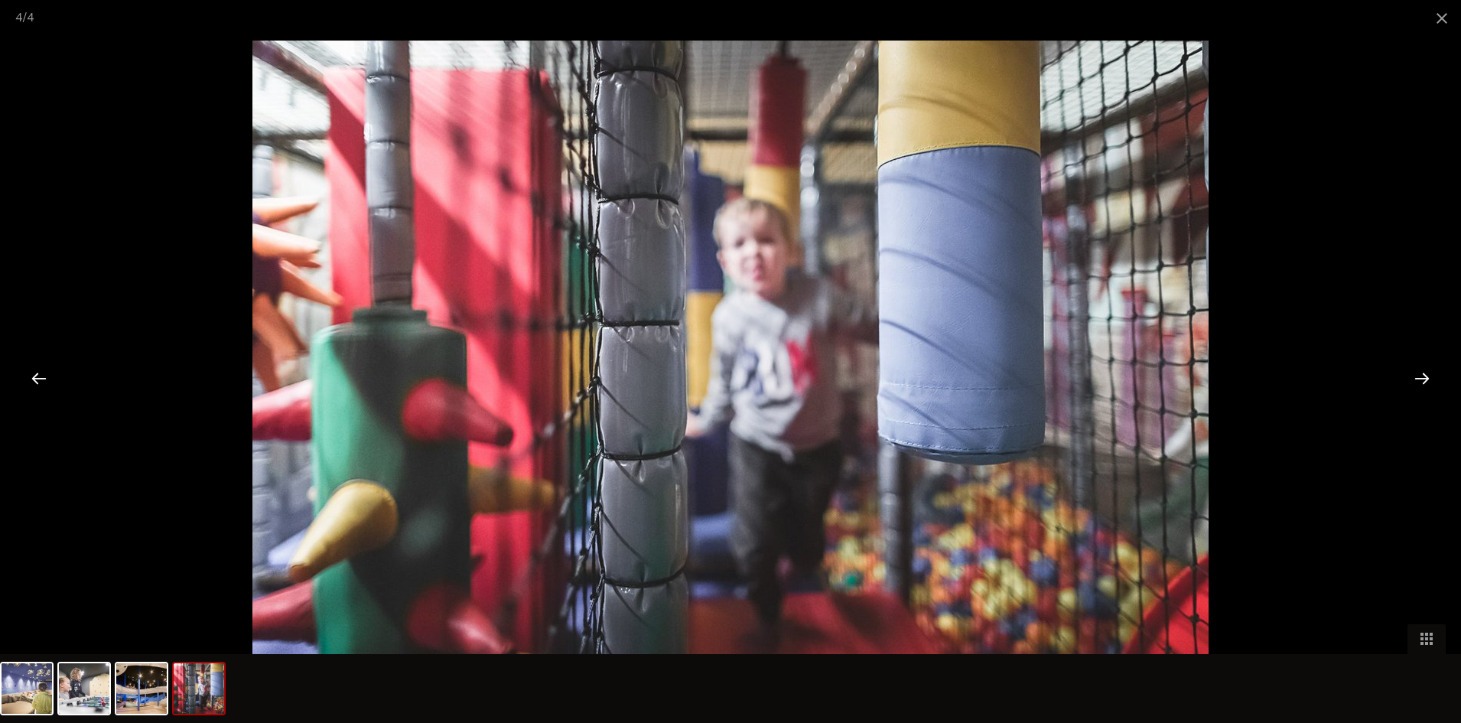
click at [1419, 377] on div at bounding box center [1422, 377] width 47 height 47
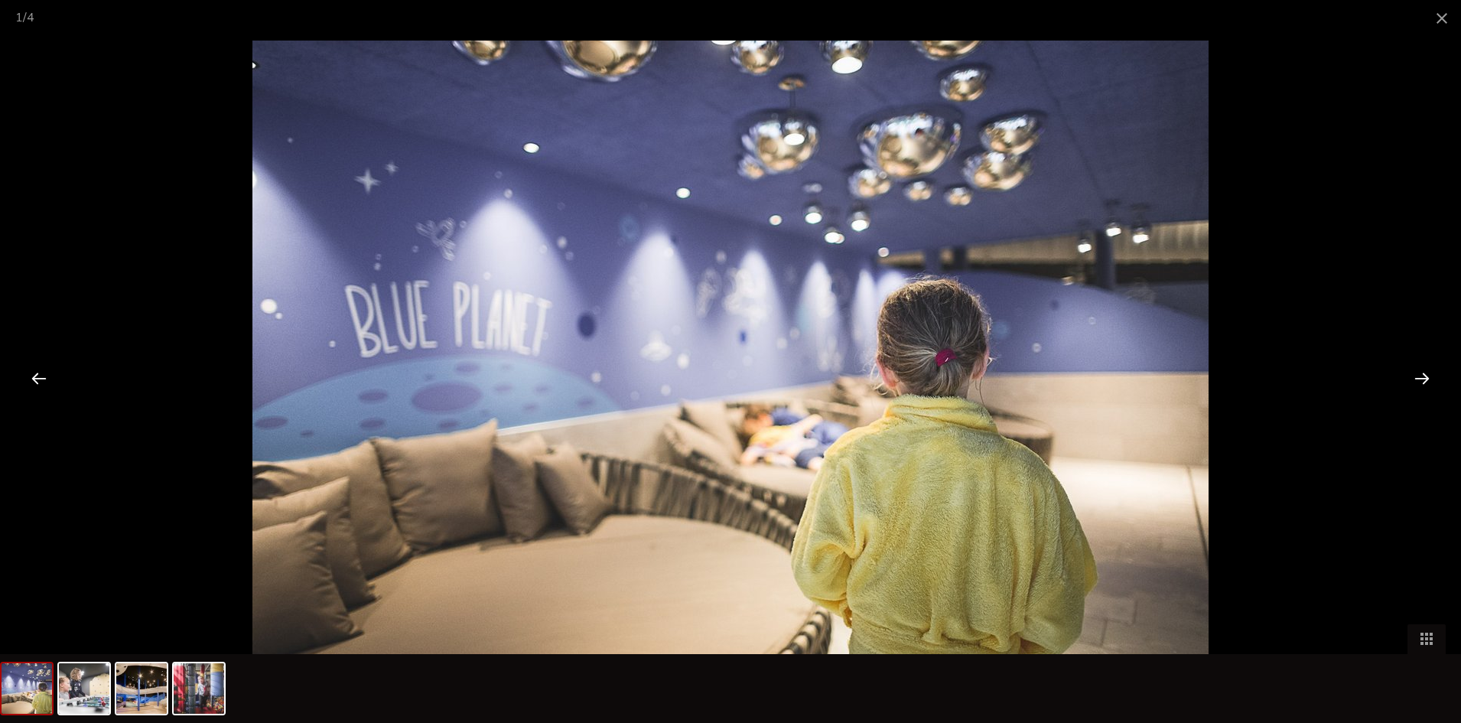
click at [1415, 382] on div at bounding box center [1422, 377] width 47 height 47
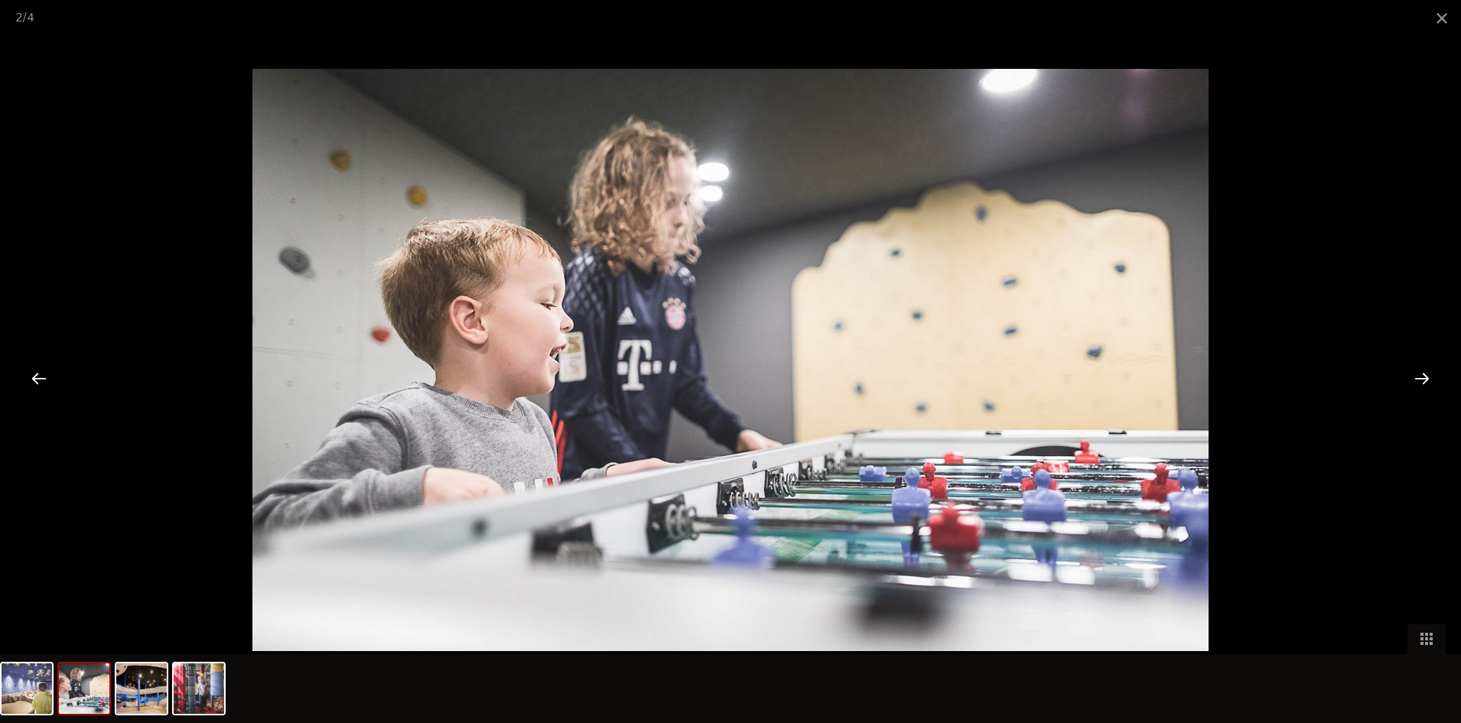
click at [1415, 382] on div at bounding box center [1422, 377] width 47 height 47
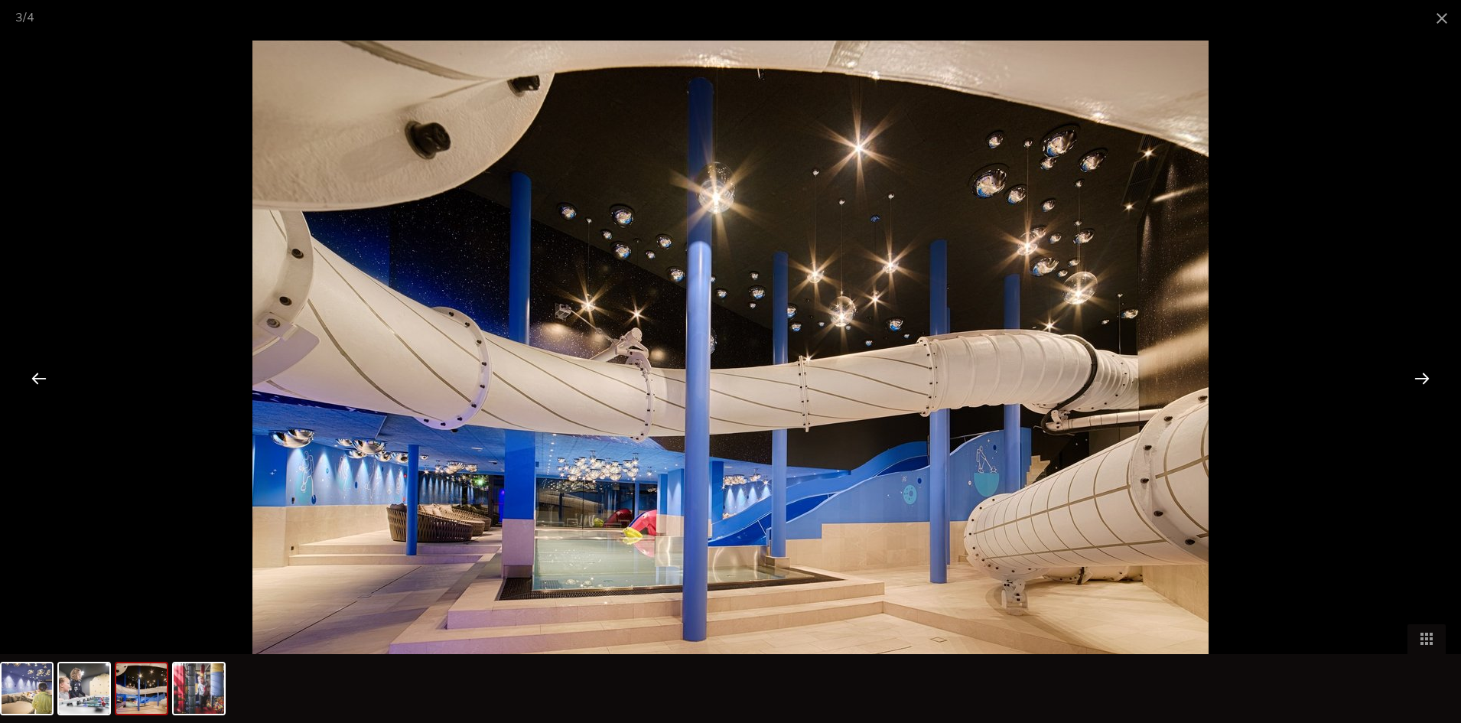
click at [1415, 382] on div at bounding box center [1422, 377] width 47 height 47
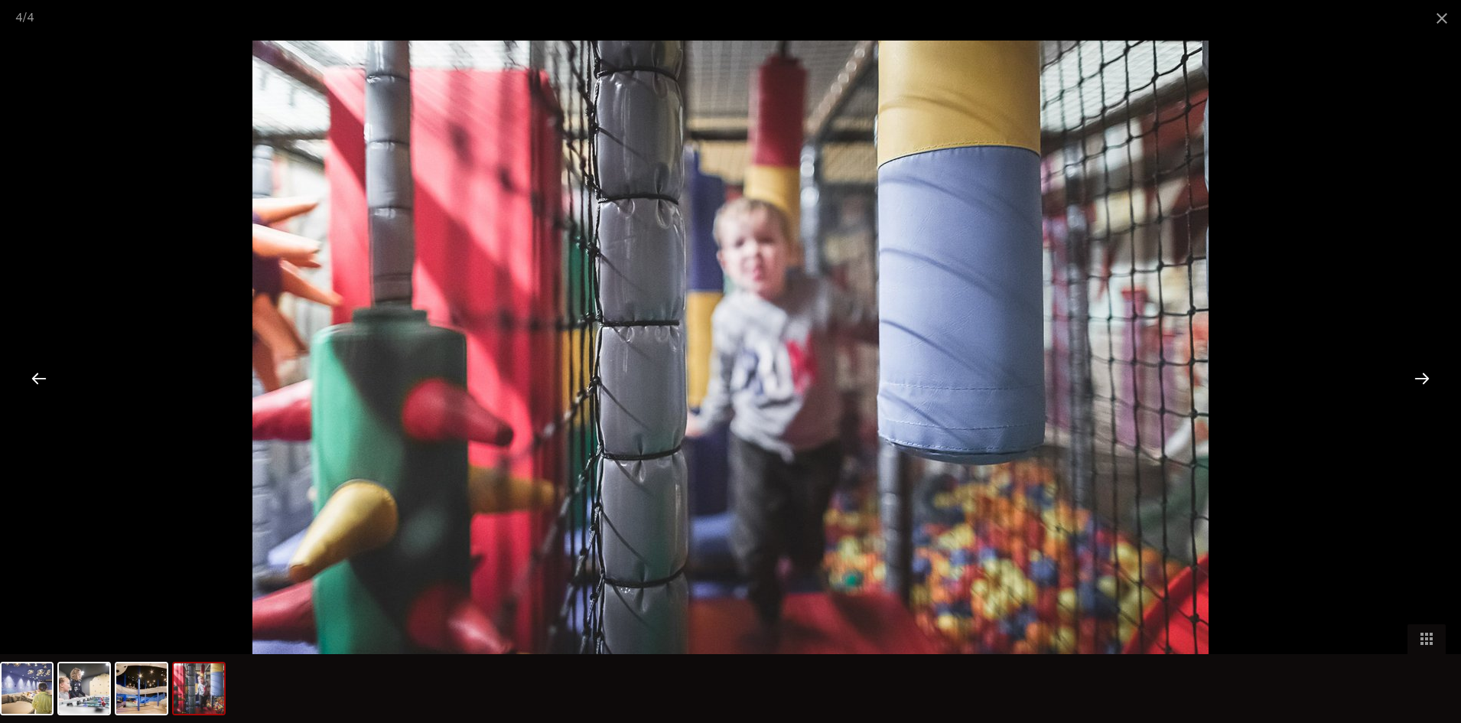
click at [1417, 389] on div at bounding box center [1422, 377] width 47 height 47
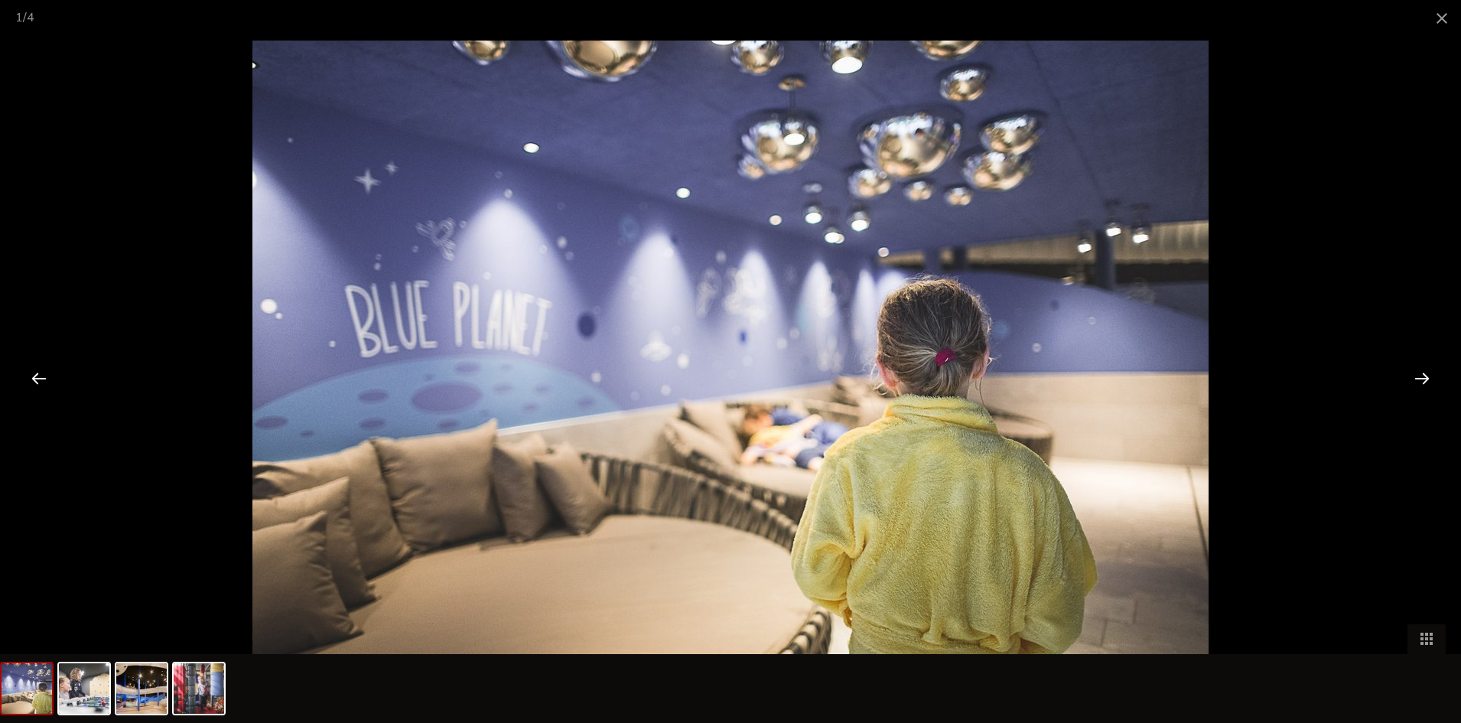
click at [1419, 384] on div at bounding box center [1422, 377] width 47 height 47
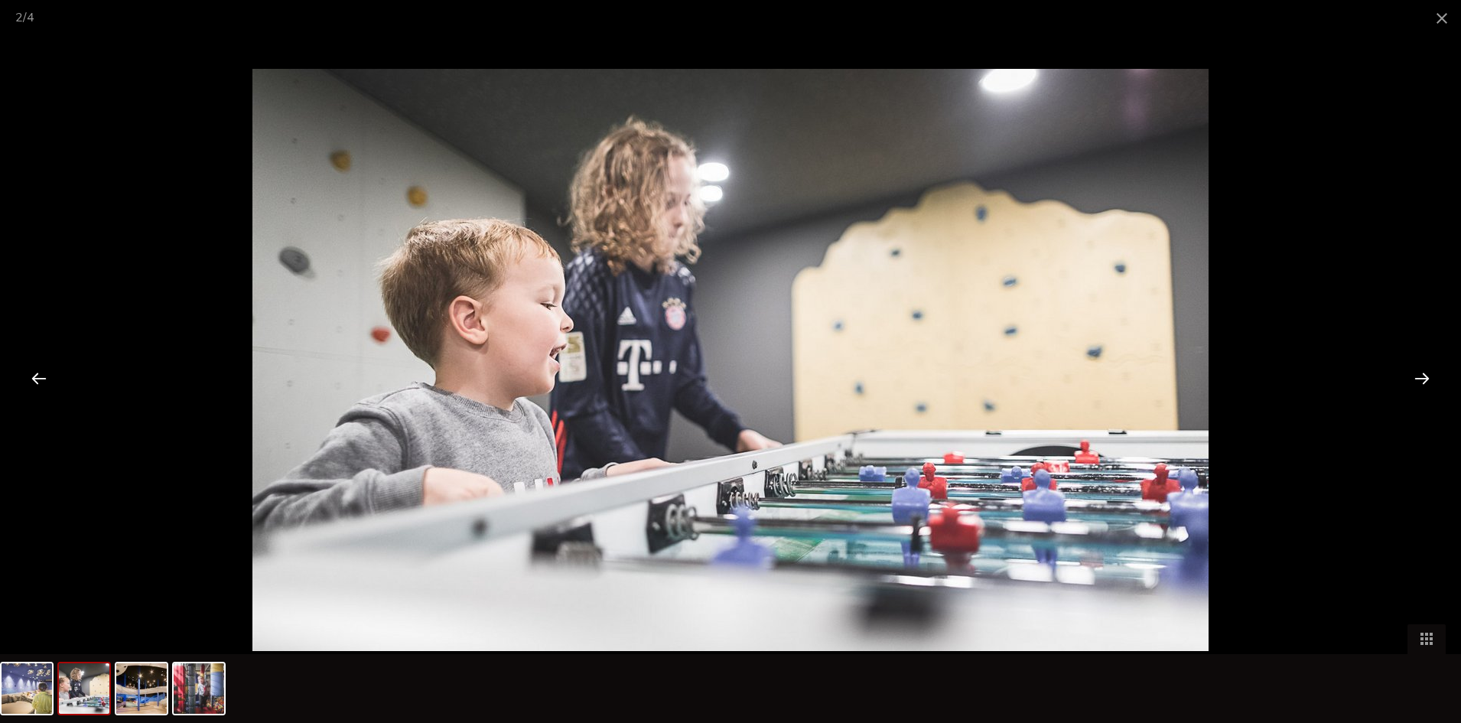
click at [1419, 383] on div at bounding box center [1422, 377] width 47 height 47
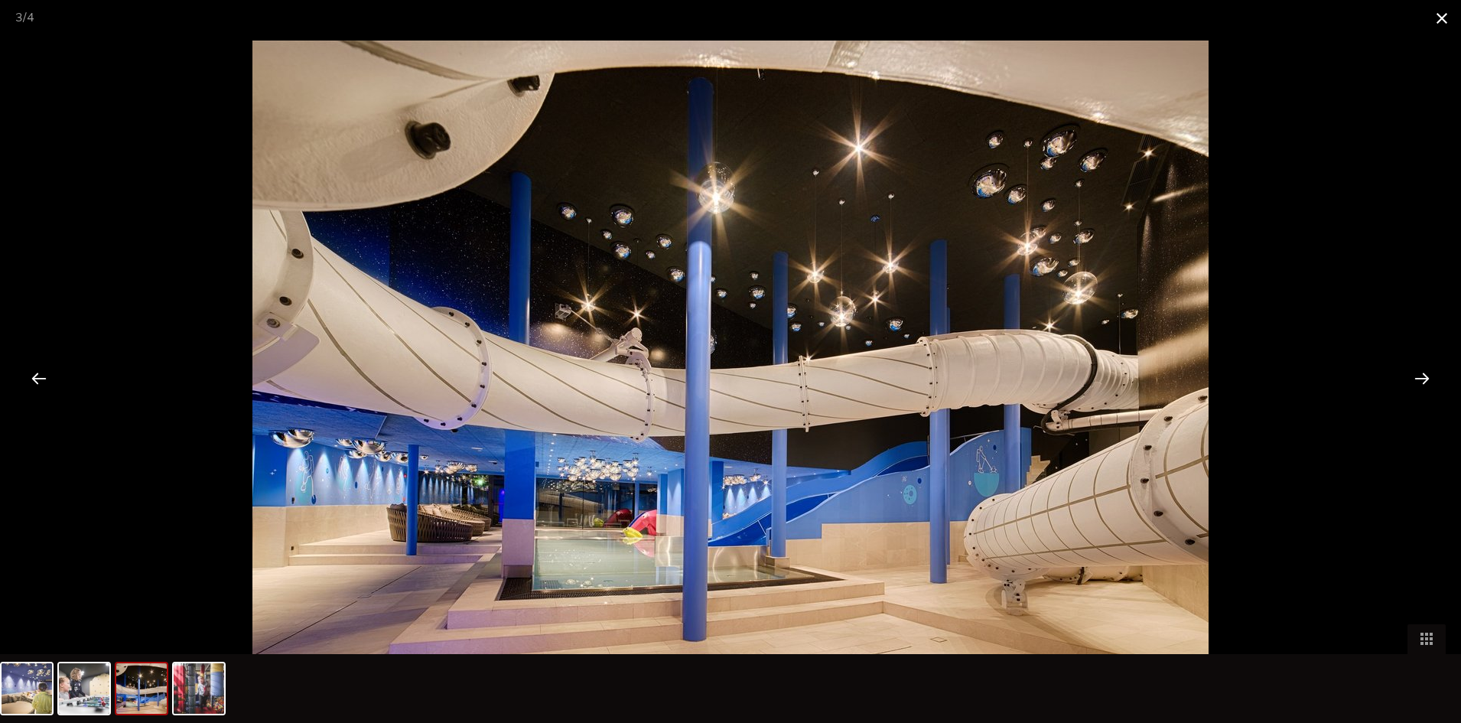
click at [1436, 18] on span at bounding box center [1442, 18] width 38 height 36
